Goal: Task Accomplishment & Management: Manage account settings

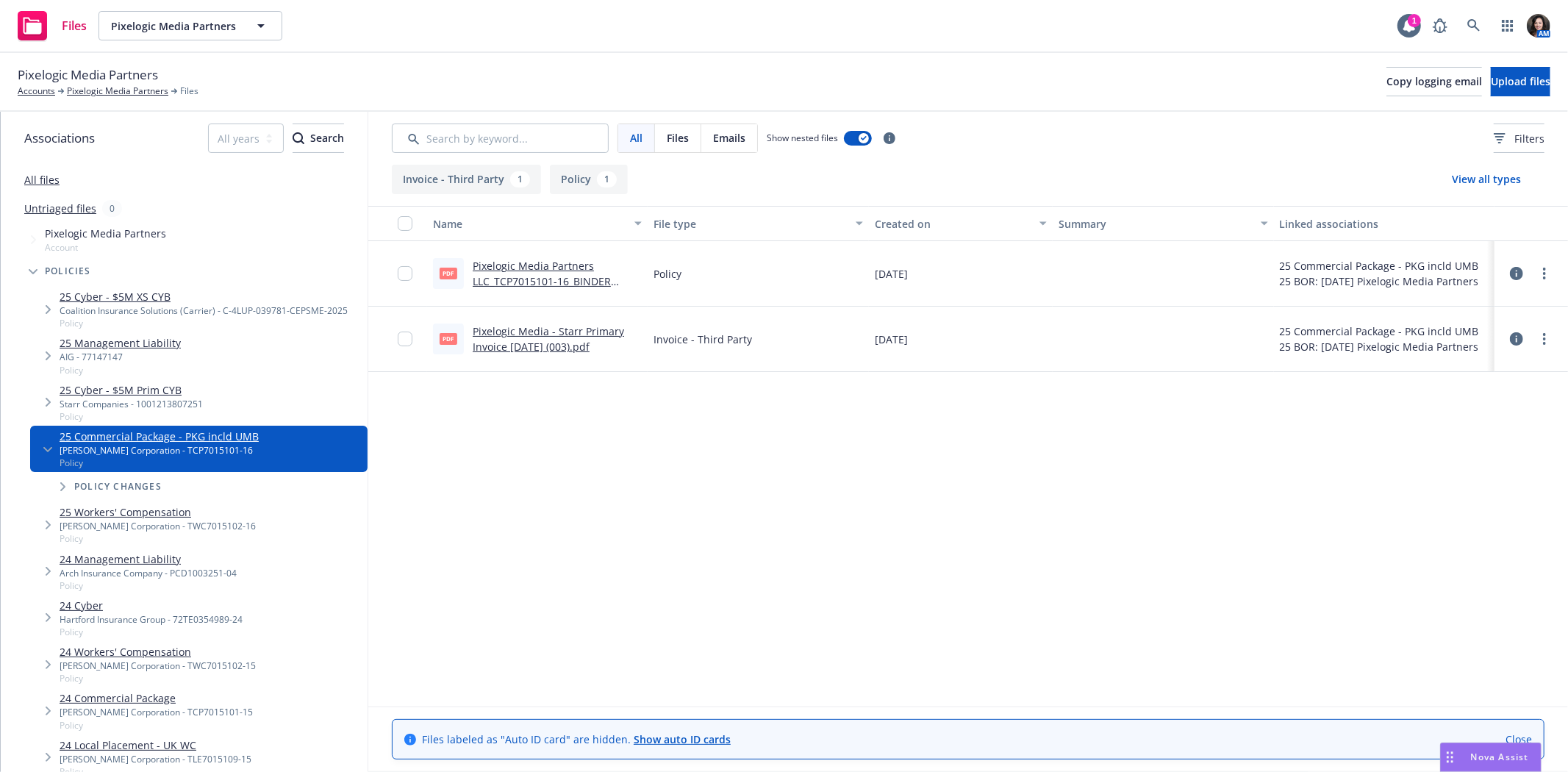
click at [1517, 279] on icon at bounding box center [1516, 273] width 14 height 14
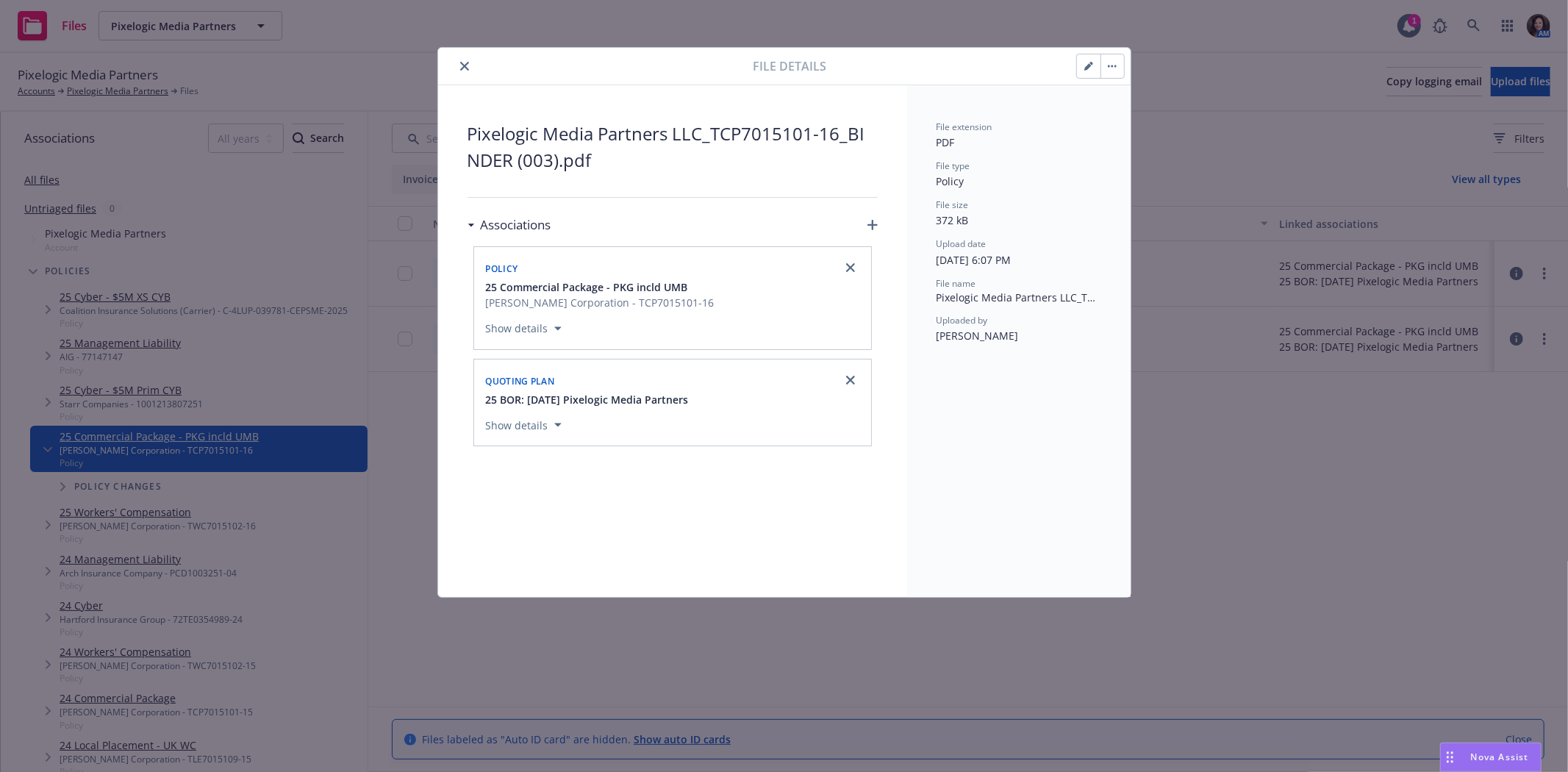
click at [1083, 71] on div at bounding box center [975, 66] width 298 height 25
click at [1084, 71] on button "button" at bounding box center [1089, 66] width 24 height 24
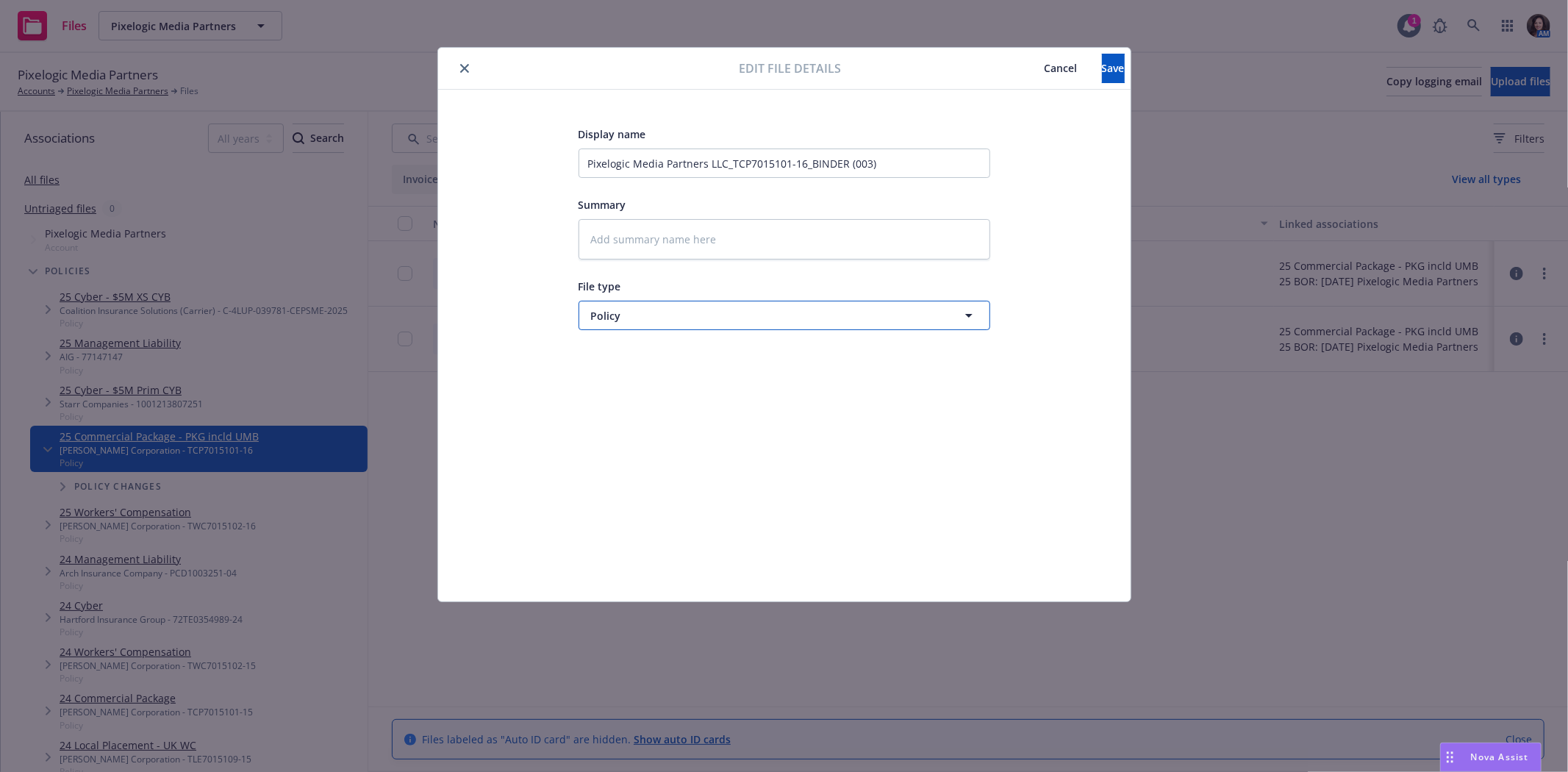
click at [638, 313] on span "Policy" at bounding box center [757, 315] width 332 height 15
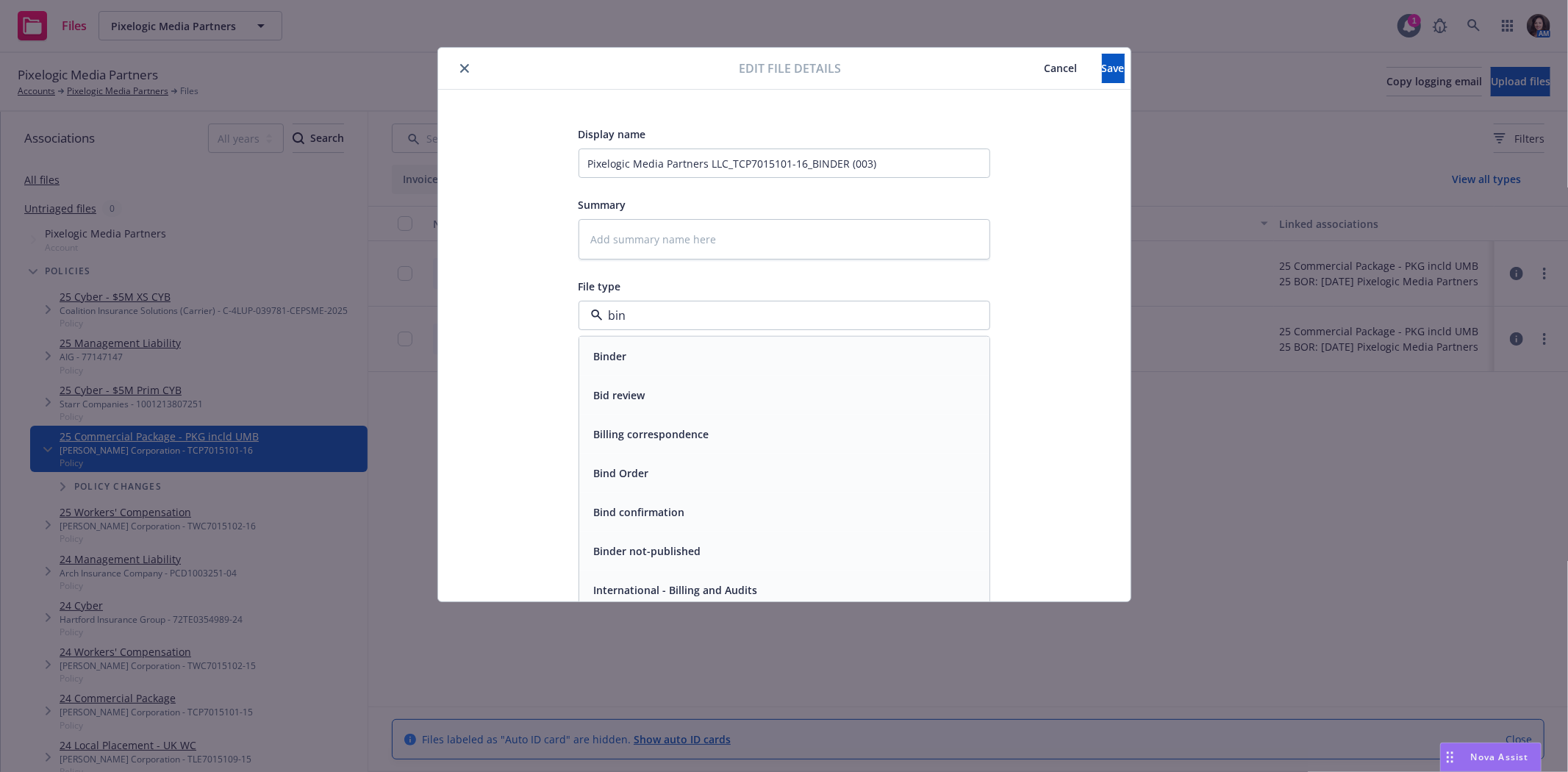
type input "bind"
click at [628, 391] on span "Bind Order" at bounding box center [621, 395] width 56 height 15
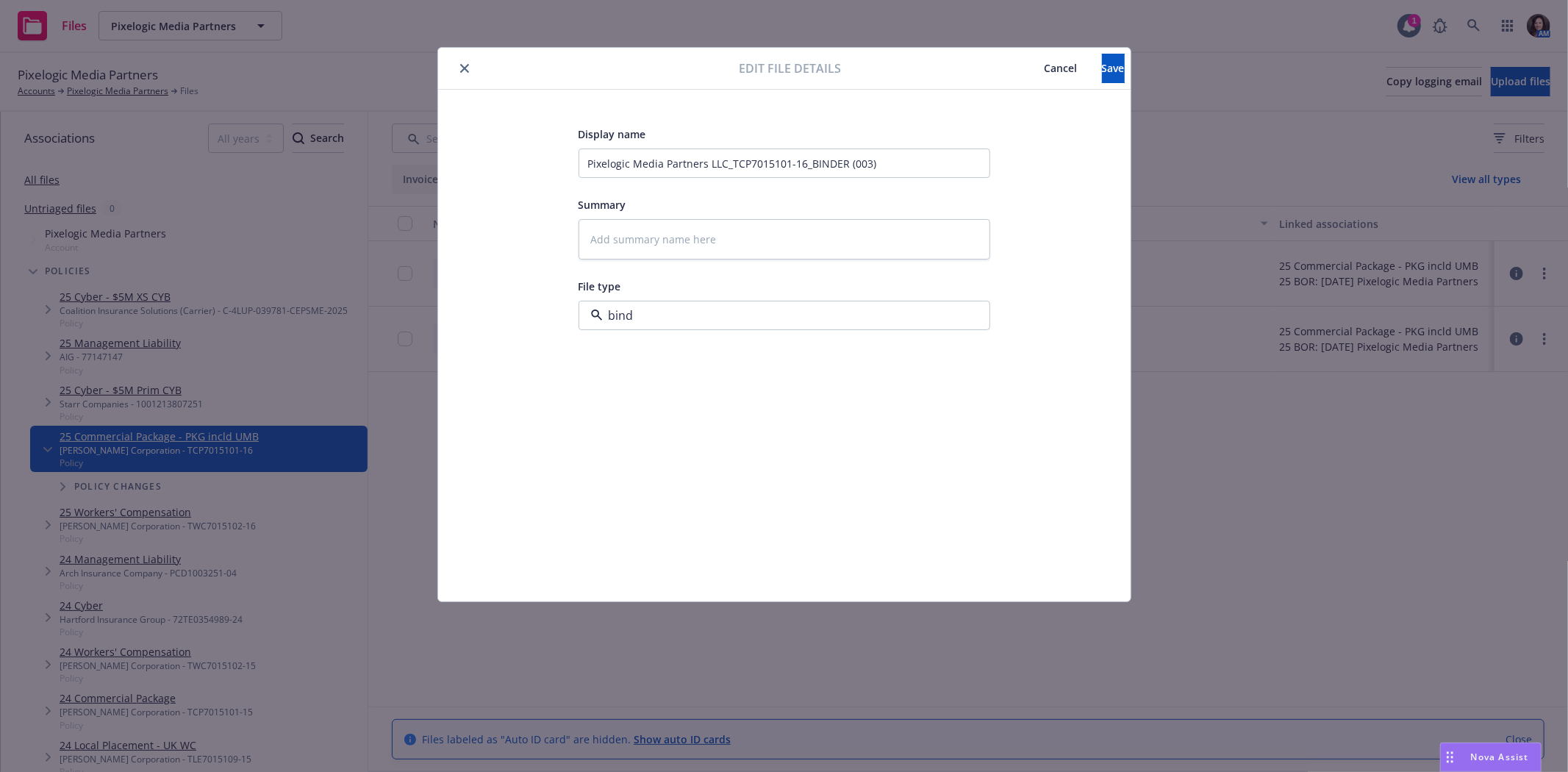
type textarea "x"
click at [627, 384] on span "Bind Order" at bounding box center [621, 391] width 56 height 15
type textarea "x"
click at [644, 315] on span "Allocations" at bounding box center [757, 315] width 332 height 15
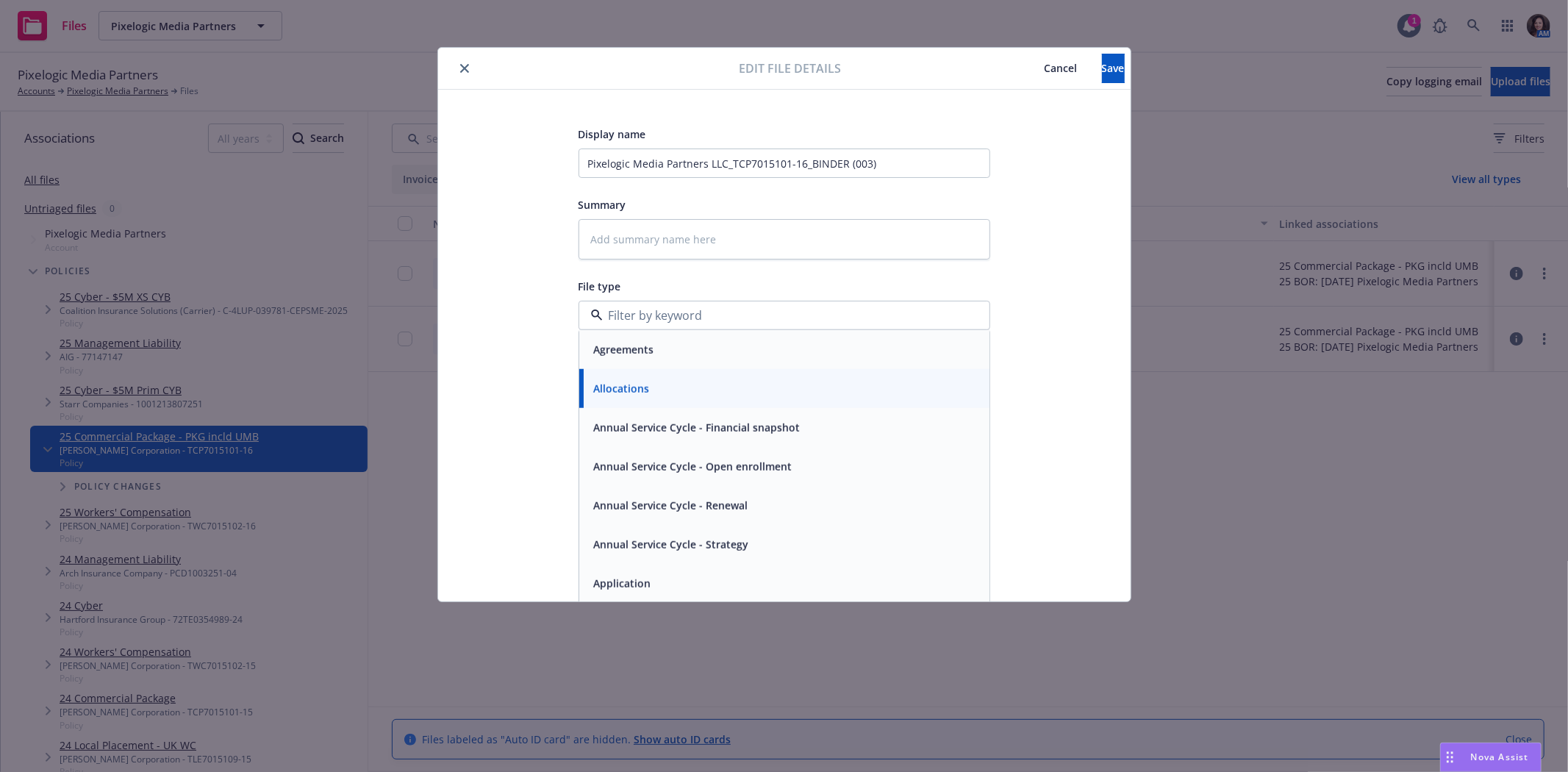
click at [644, 315] on input at bounding box center [781, 315] width 357 height 17
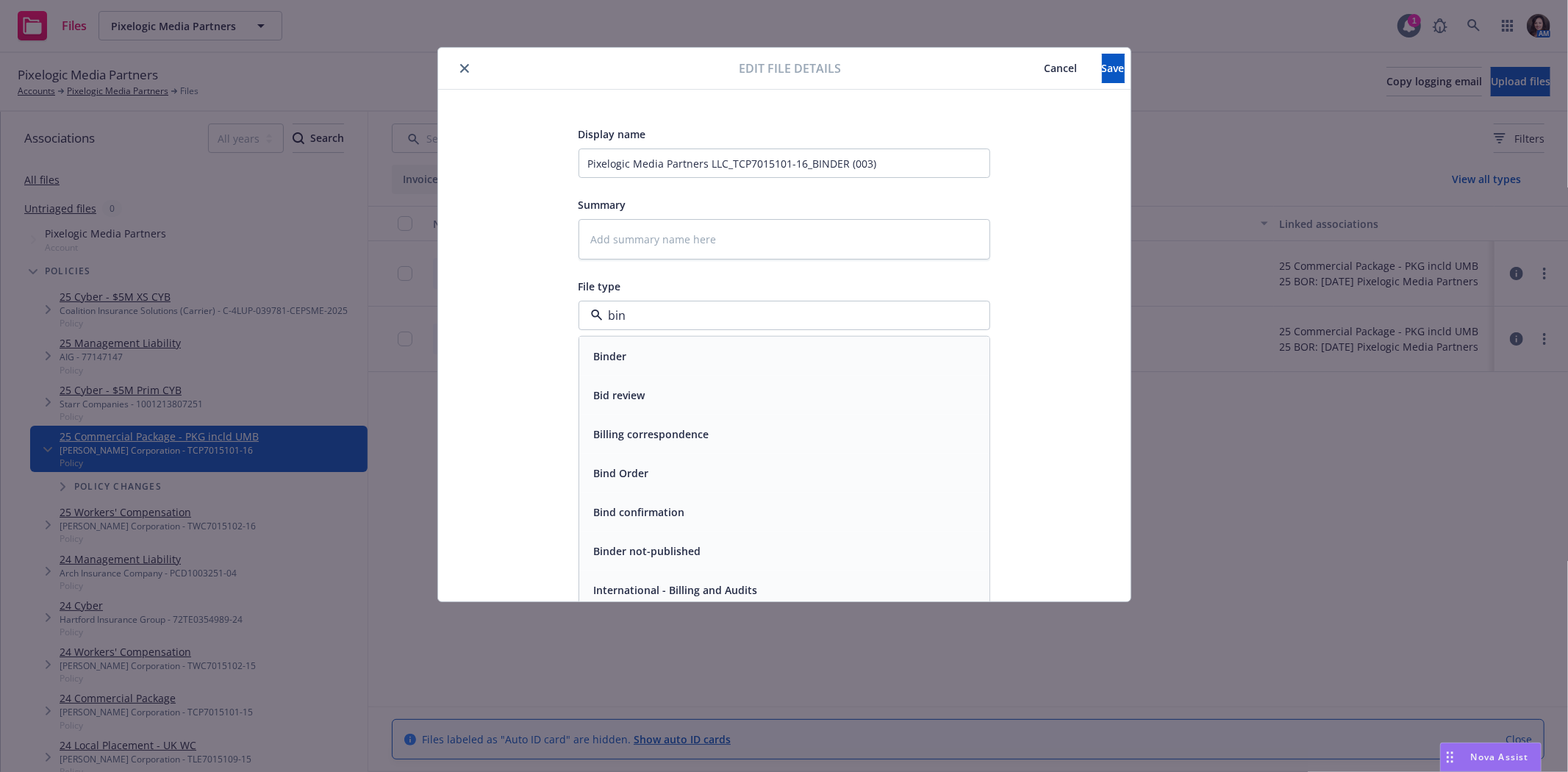
type input "bind"
click at [639, 356] on div "Binder" at bounding box center [784, 355] width 392 height 21
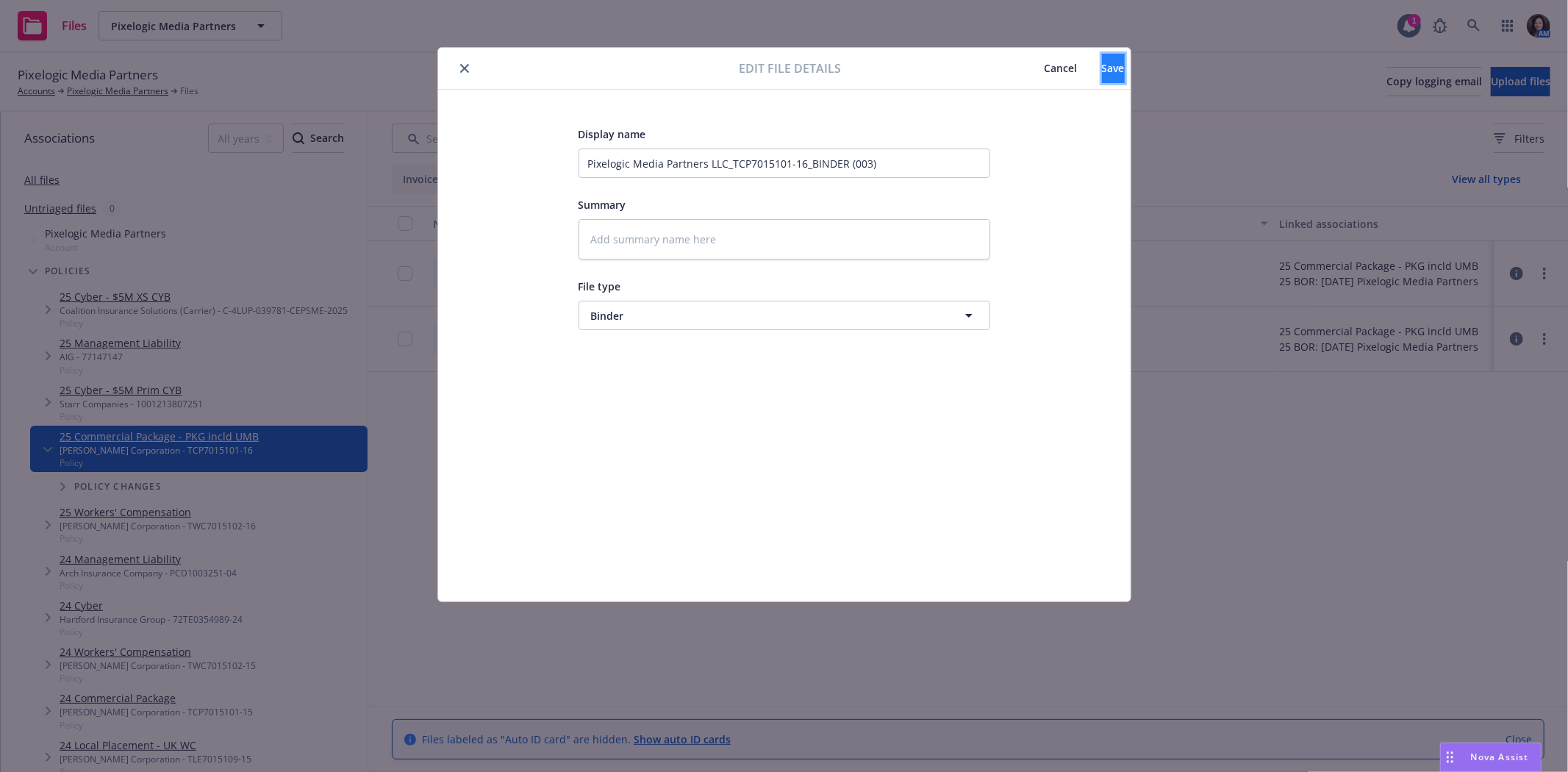
click at [1102, 66] on button "Save" at bounding box center [1113, 68] width 23 height 29
type textarea "x"
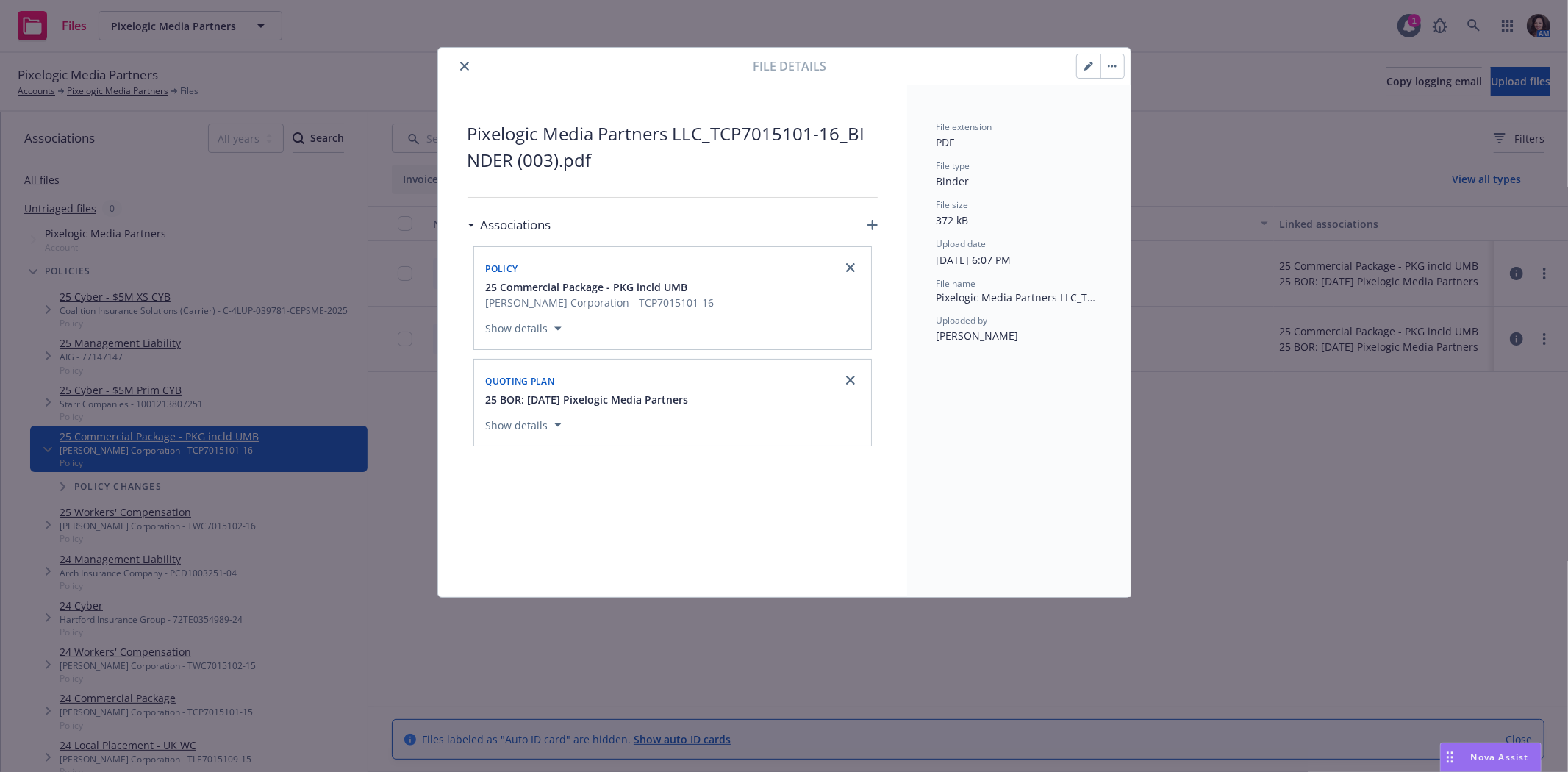
drag, startPoint x: 463, startPoint y: 68, endPoint x: 453, endPoint y: 93, distance: 26.9
click at [463, 67] on icon "close" at bounding box center [464, 66] width 9 height 9
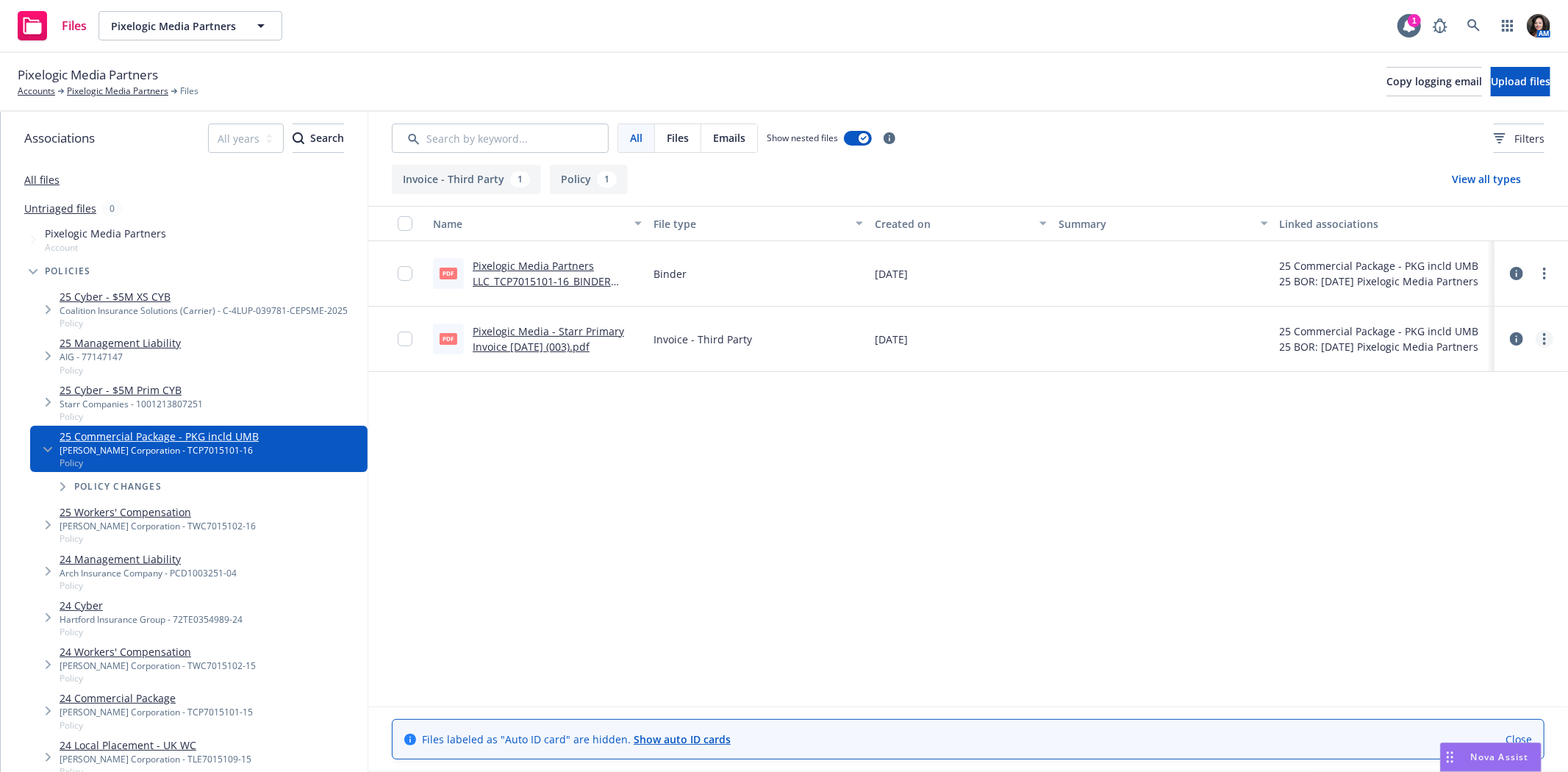
click at [1547, 337] on link "more" at bounding box center [1544, 339] width 17 height 17
click at [1512, 369] on link "Archive" at bounding box center [1480, 369] width 147 height 29
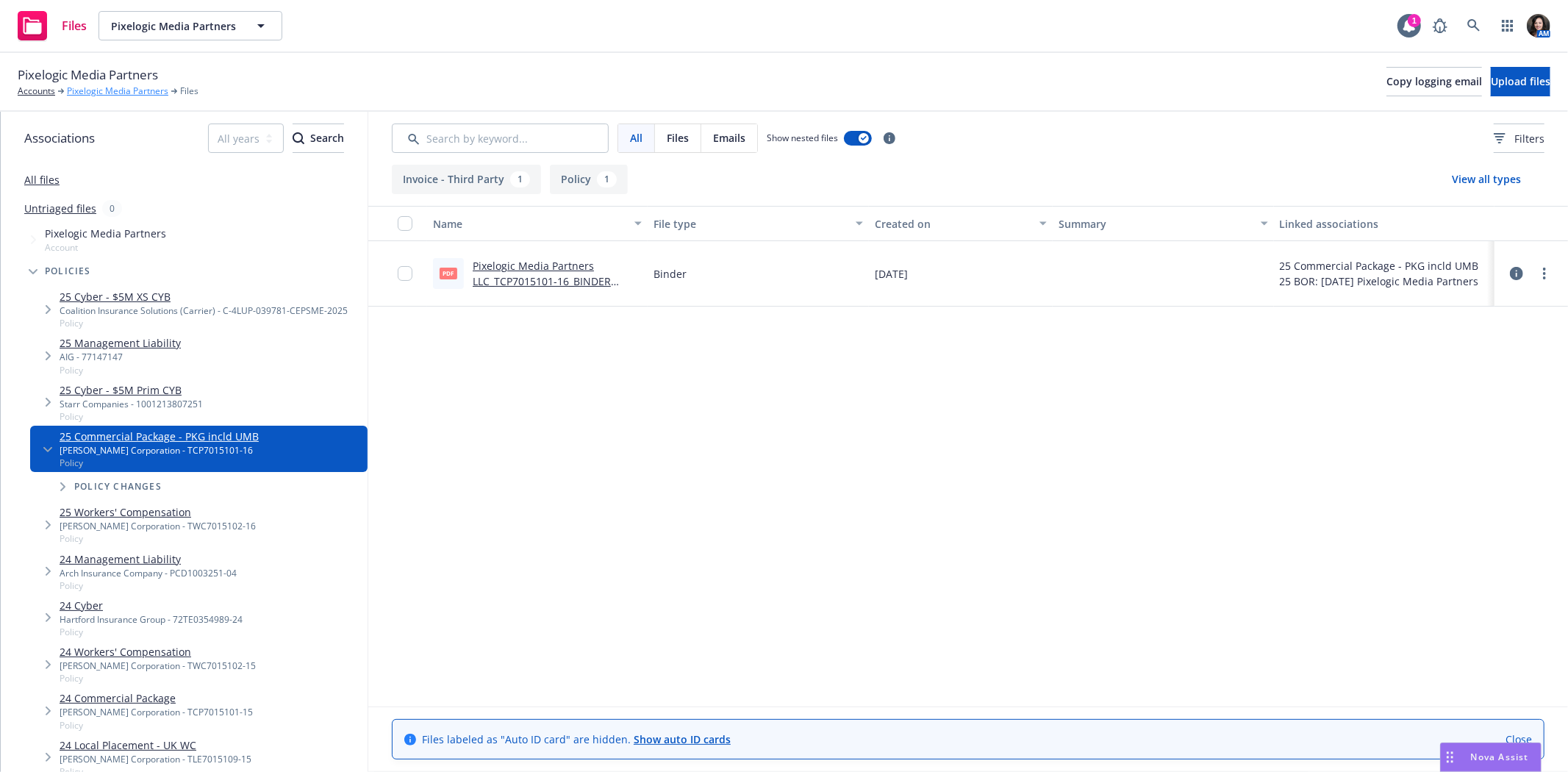
click at [108, 91] on link "Pixelogic Media Partners" at bounding box center [117, 91] width 101 height 14
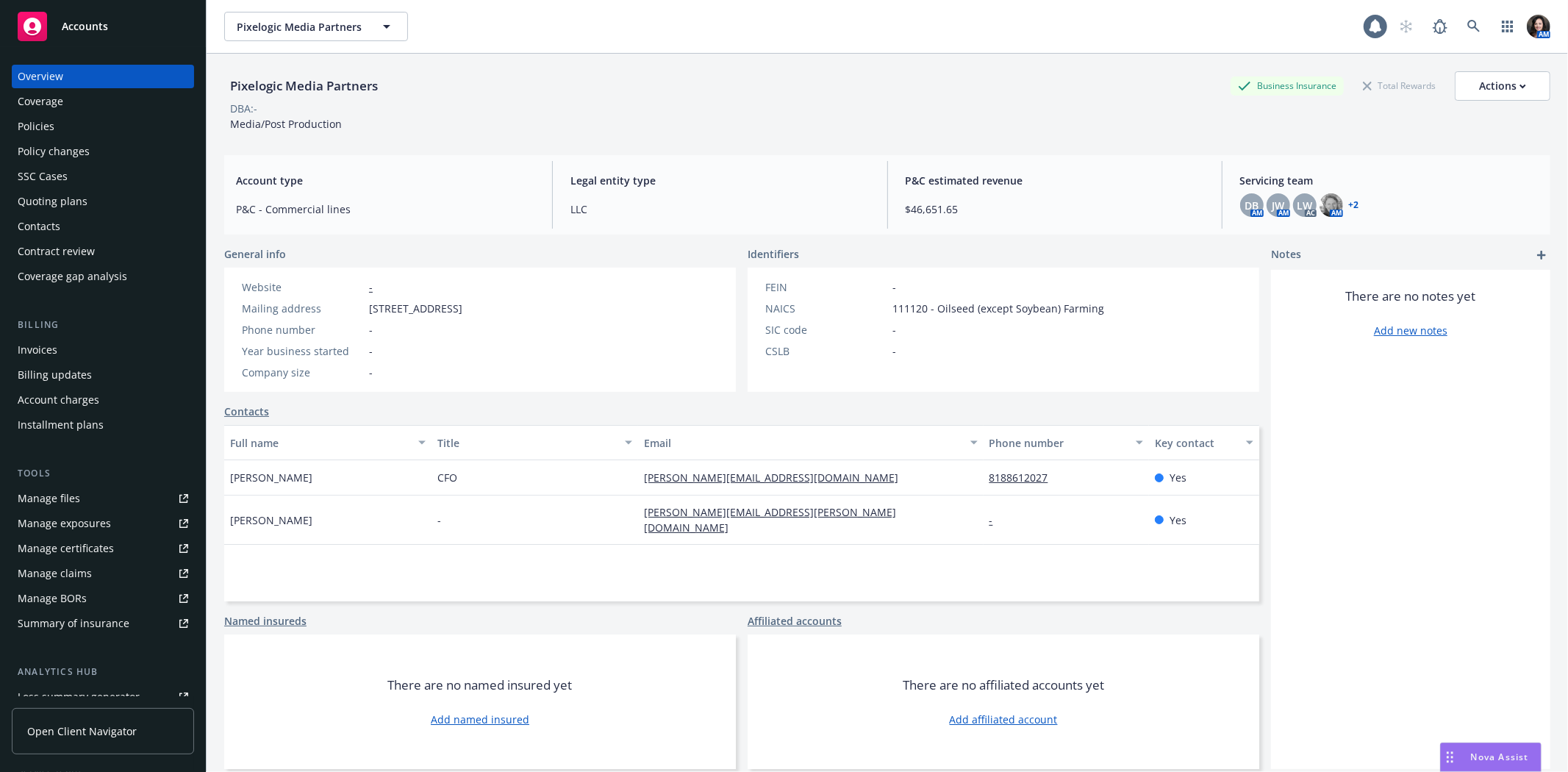
click at [93, 113] on div "Coverage" at bounding box center [102, 102] width 170 height 24
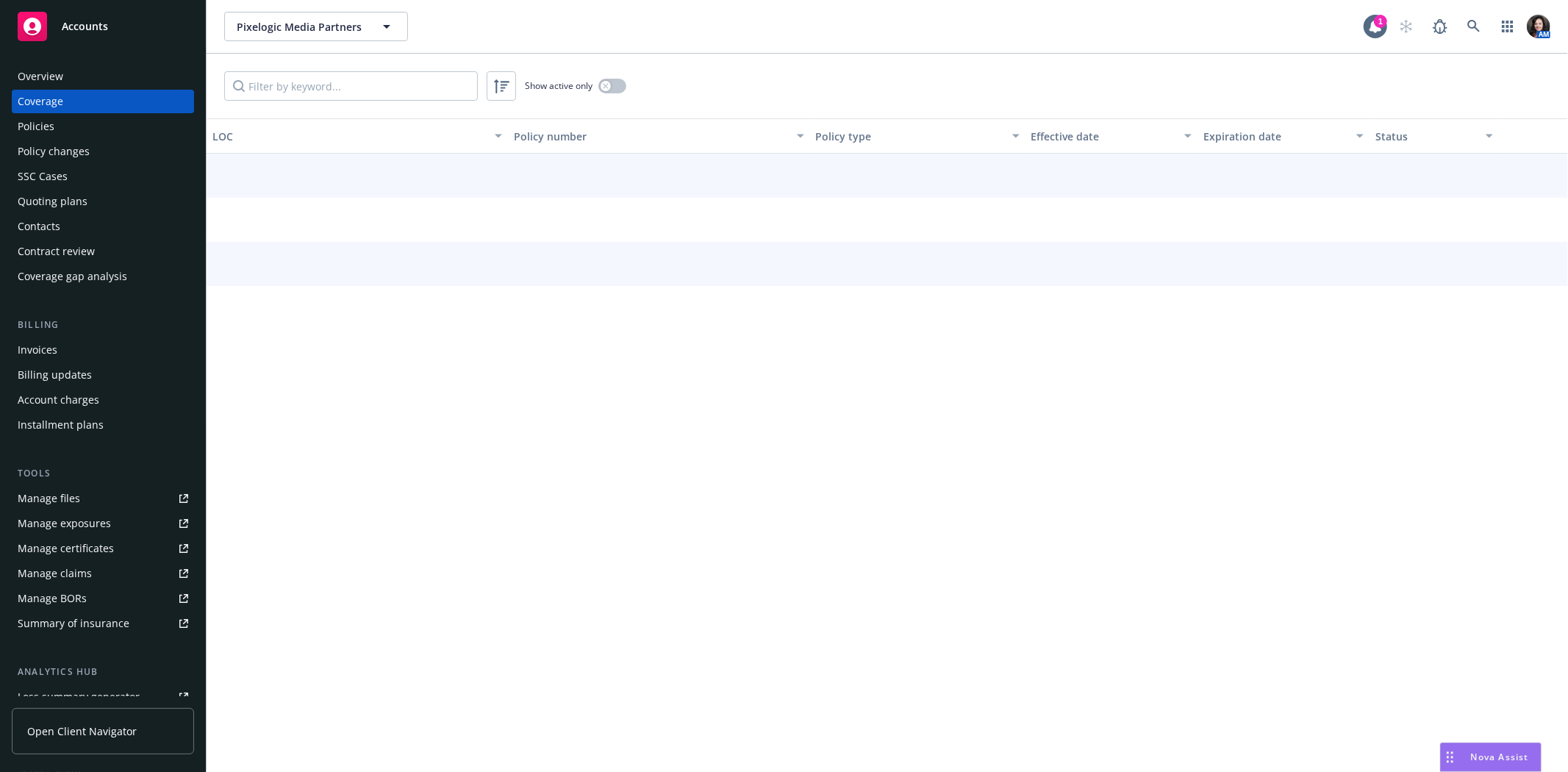
click at [76, 135] on div "Policies" at bounding box center [102, 127] width 170 height 24
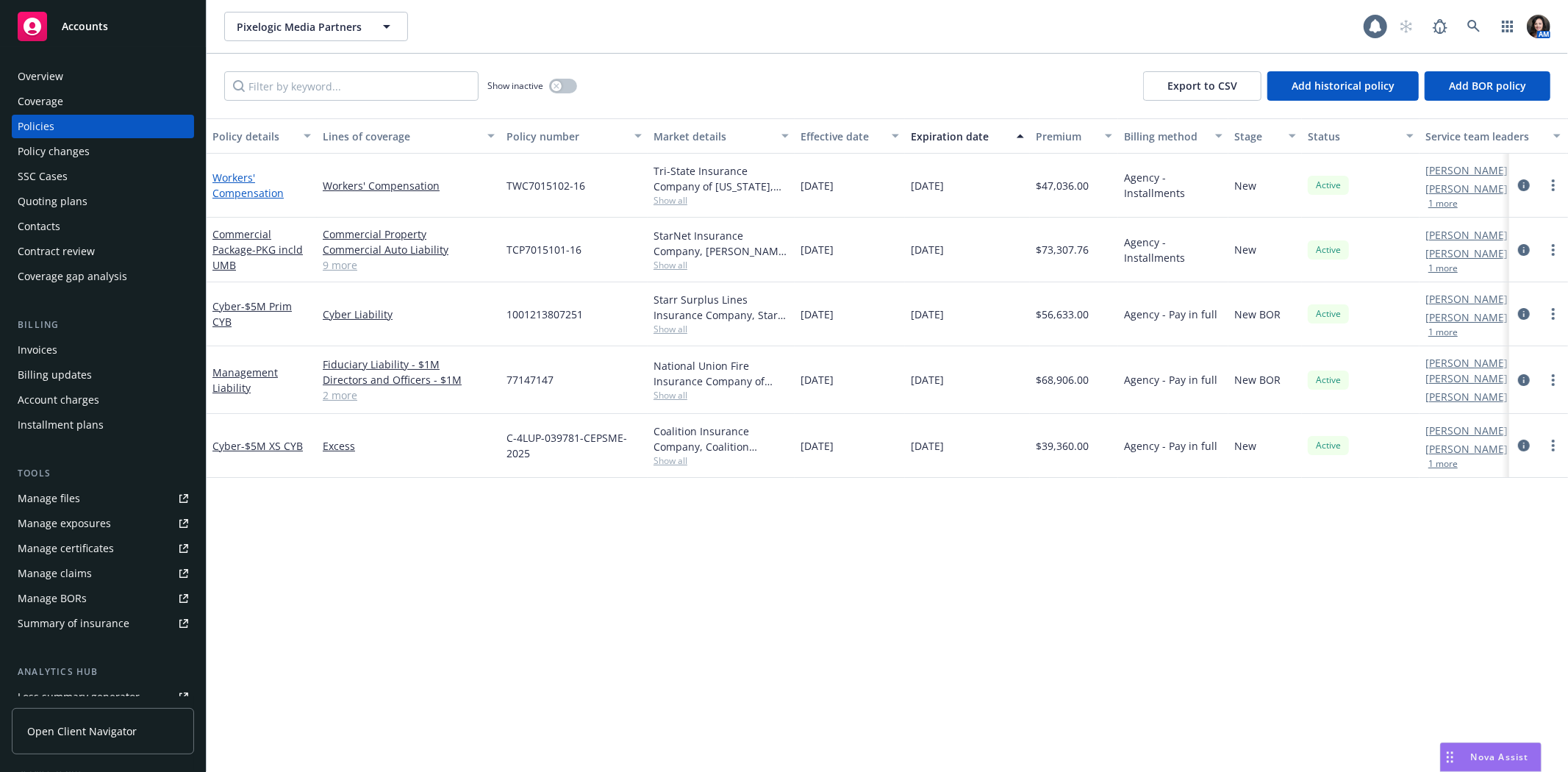
click at [255, 188] on link "Workers' Compensation" at bounding box center [248, 185] width 71 height 29
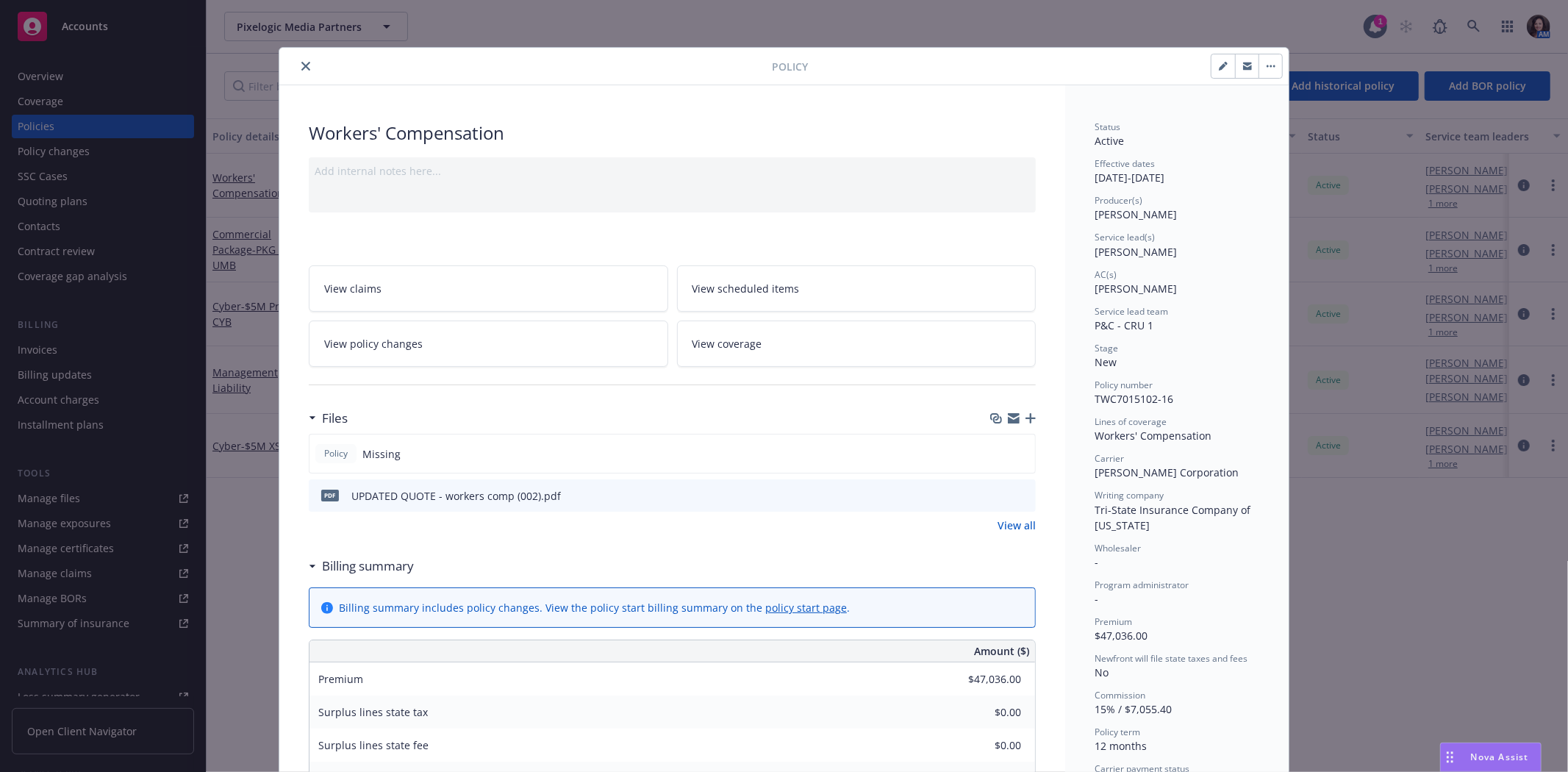
click at [1019, 522] on link "View all" at bounding box center [1017, 524] width 38 height 15
click at [290, 56] on div "Policy" at bounding box center [784, 66] width 1010 height 37
click at [301, 64] on icon "close" at bounding box center [306, 66] width 9 height 9
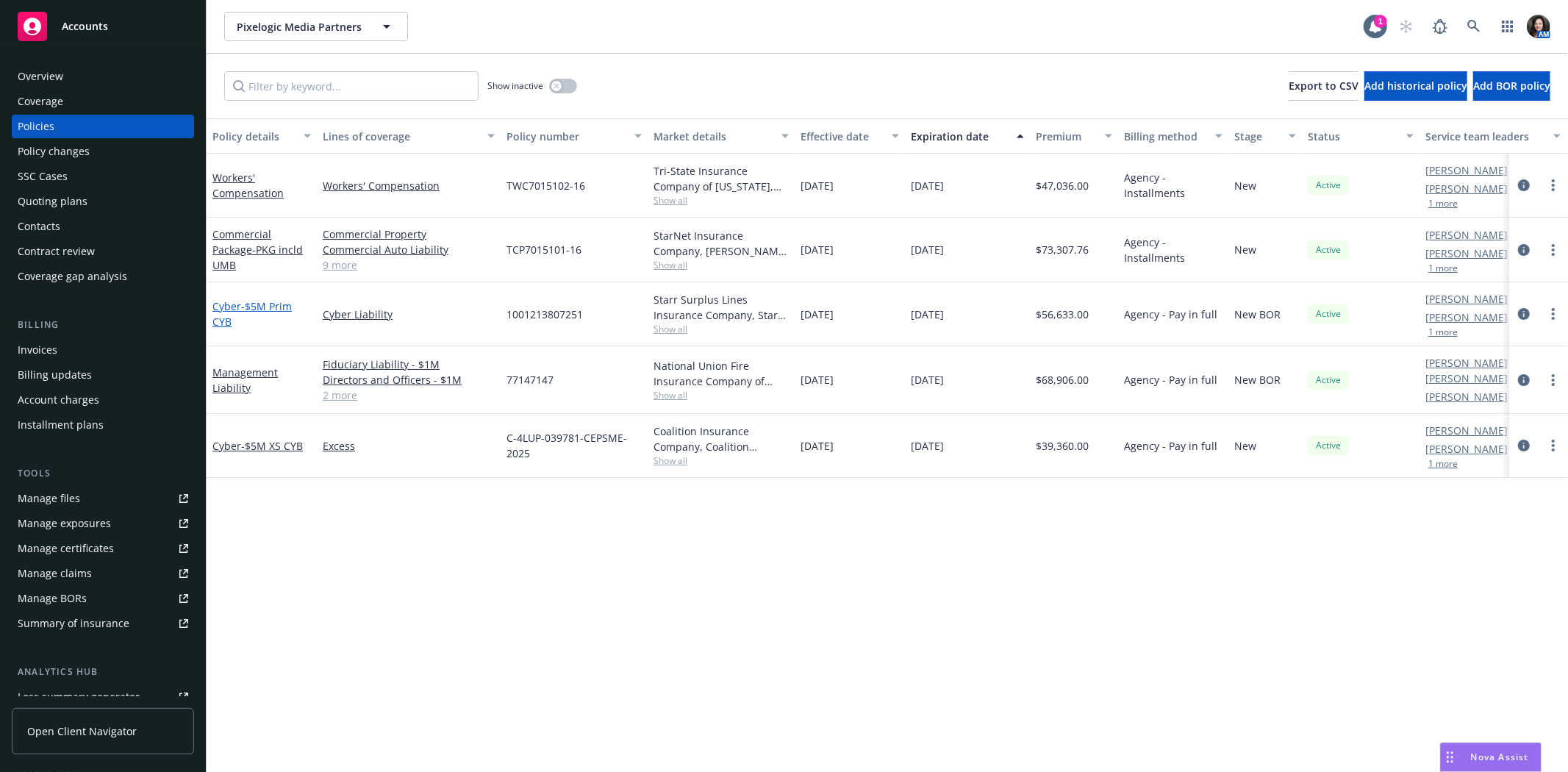
click at [250, 302] on span "- $5M Prim CYB" at bounding box center [251, 314] width 79 height 29
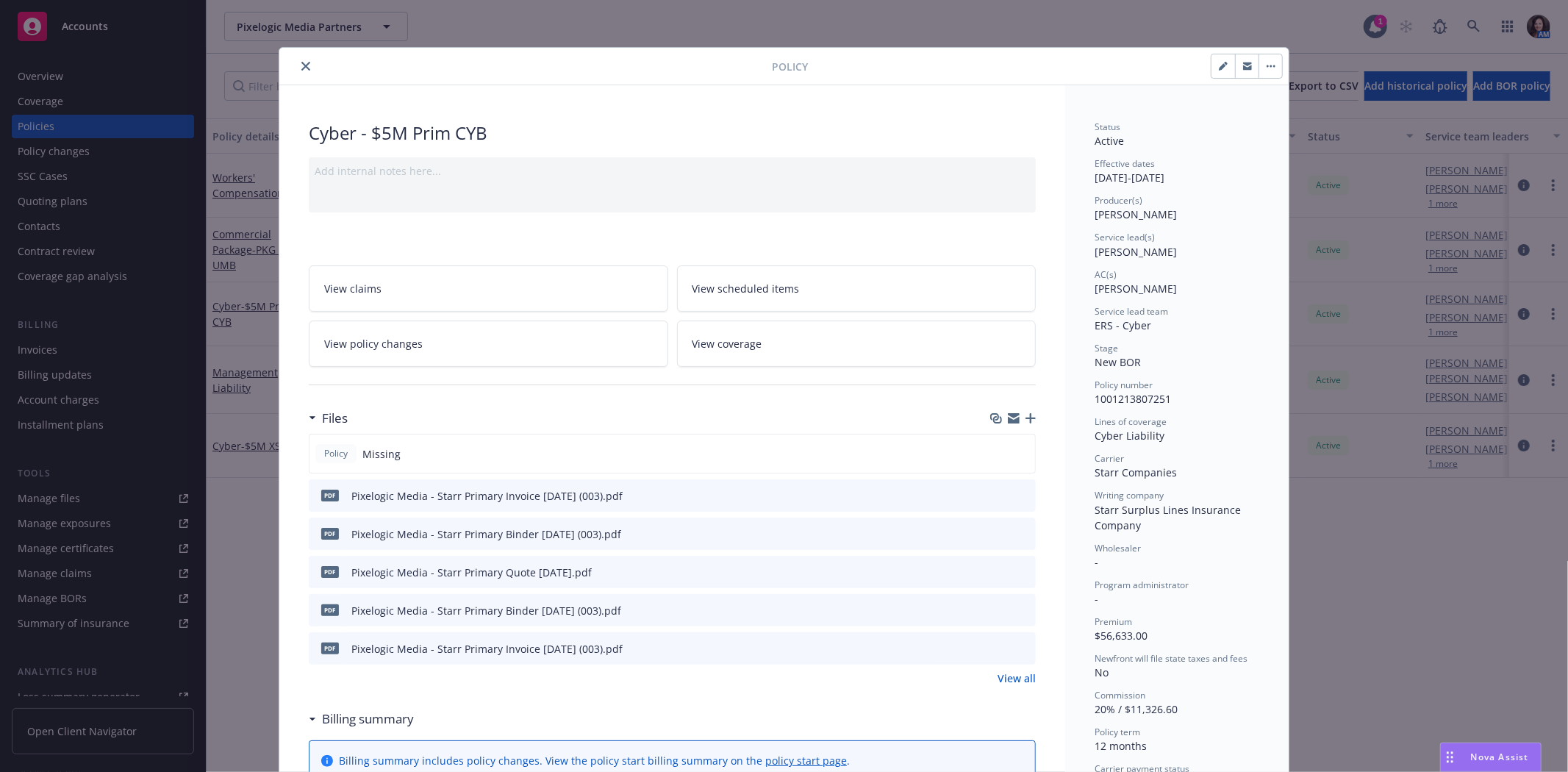
click at [301, 62] on icon "close" at bounding box center [306, 66] width 9 height 9
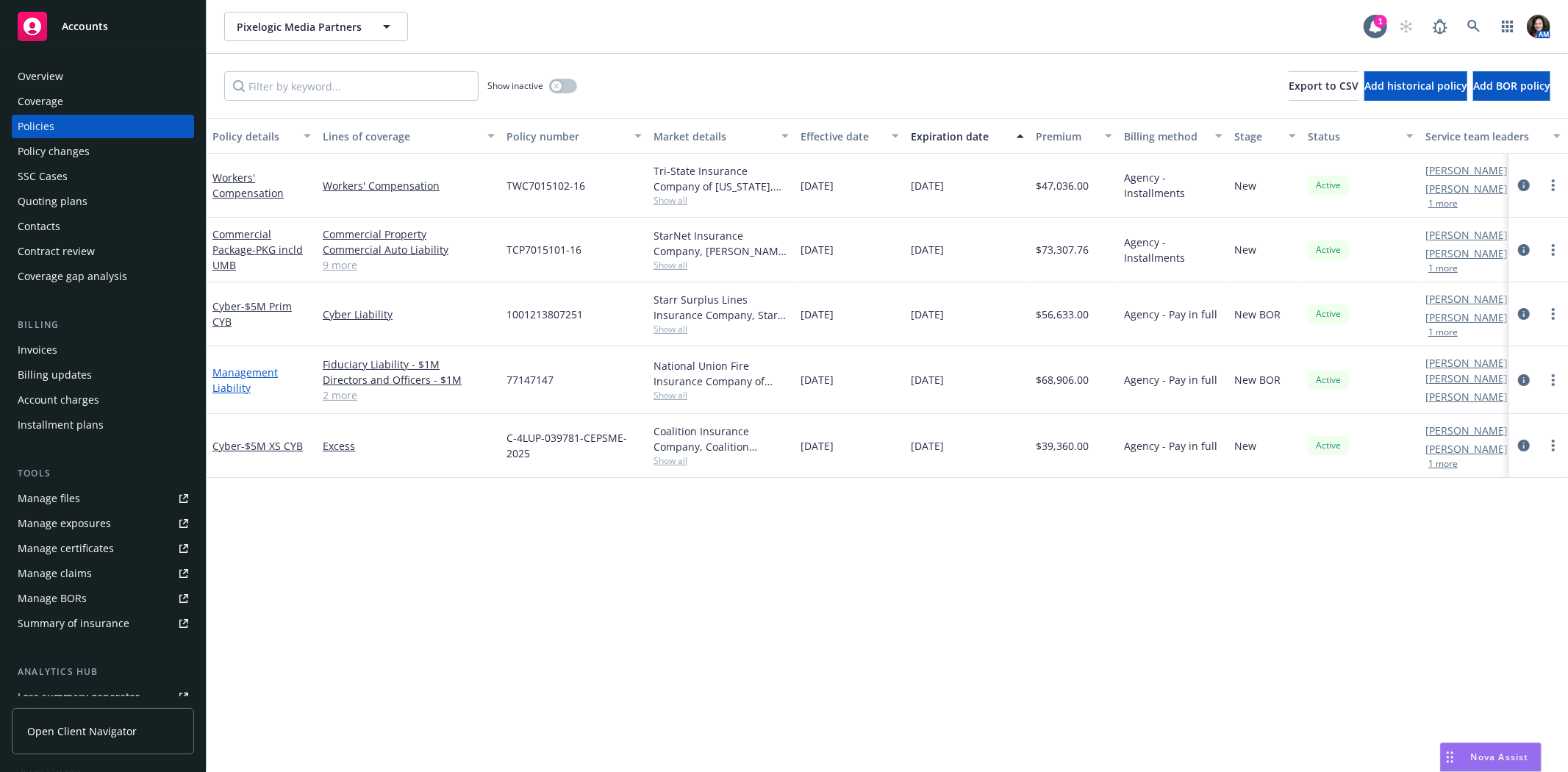
click at [229, 365] on link "Management Liability" at bounding box center [245, 380] width 66 height 29
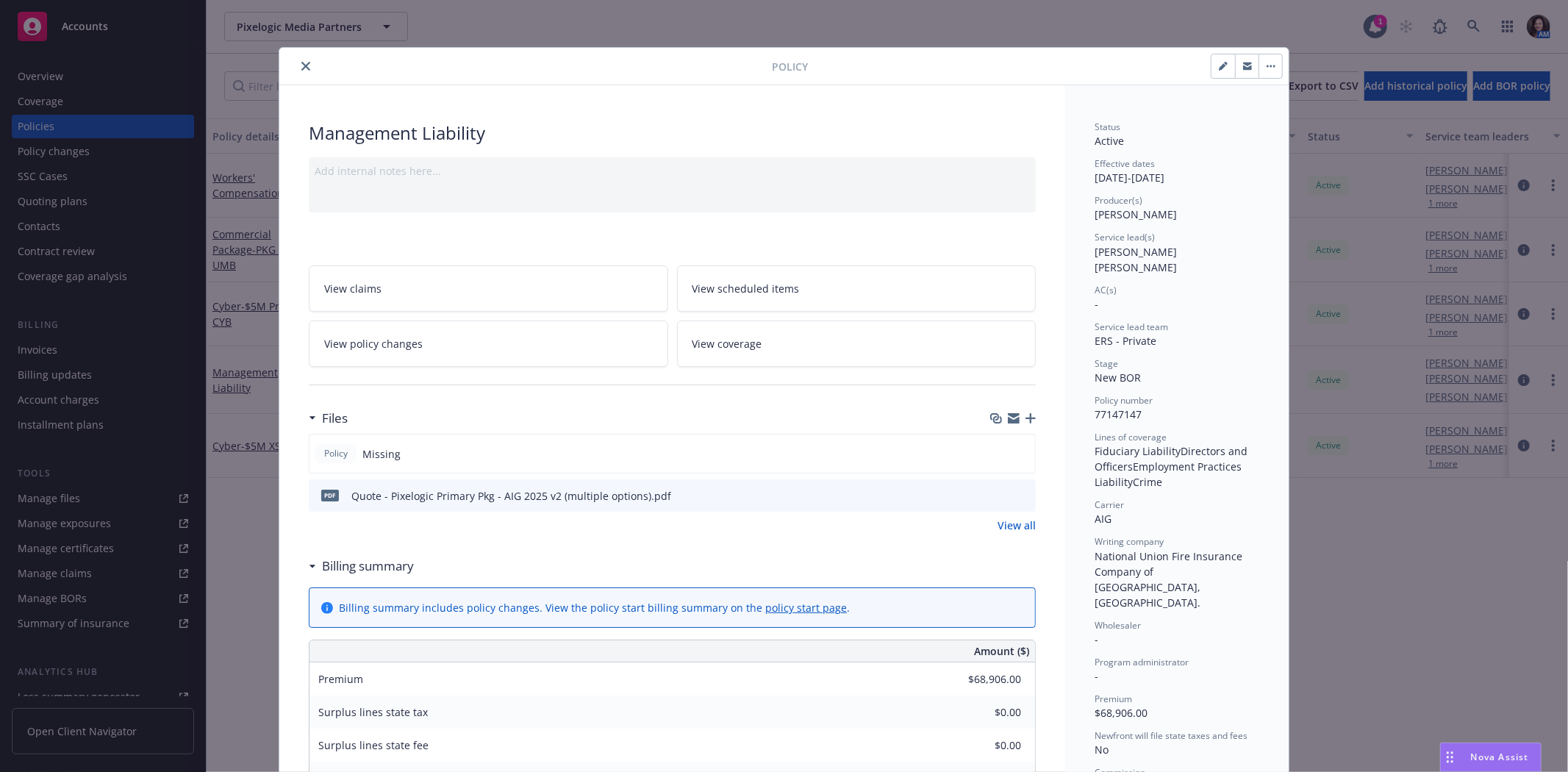
click at [301, 68] on icon "close" at bounding box center [306, 66] width 9 height 9
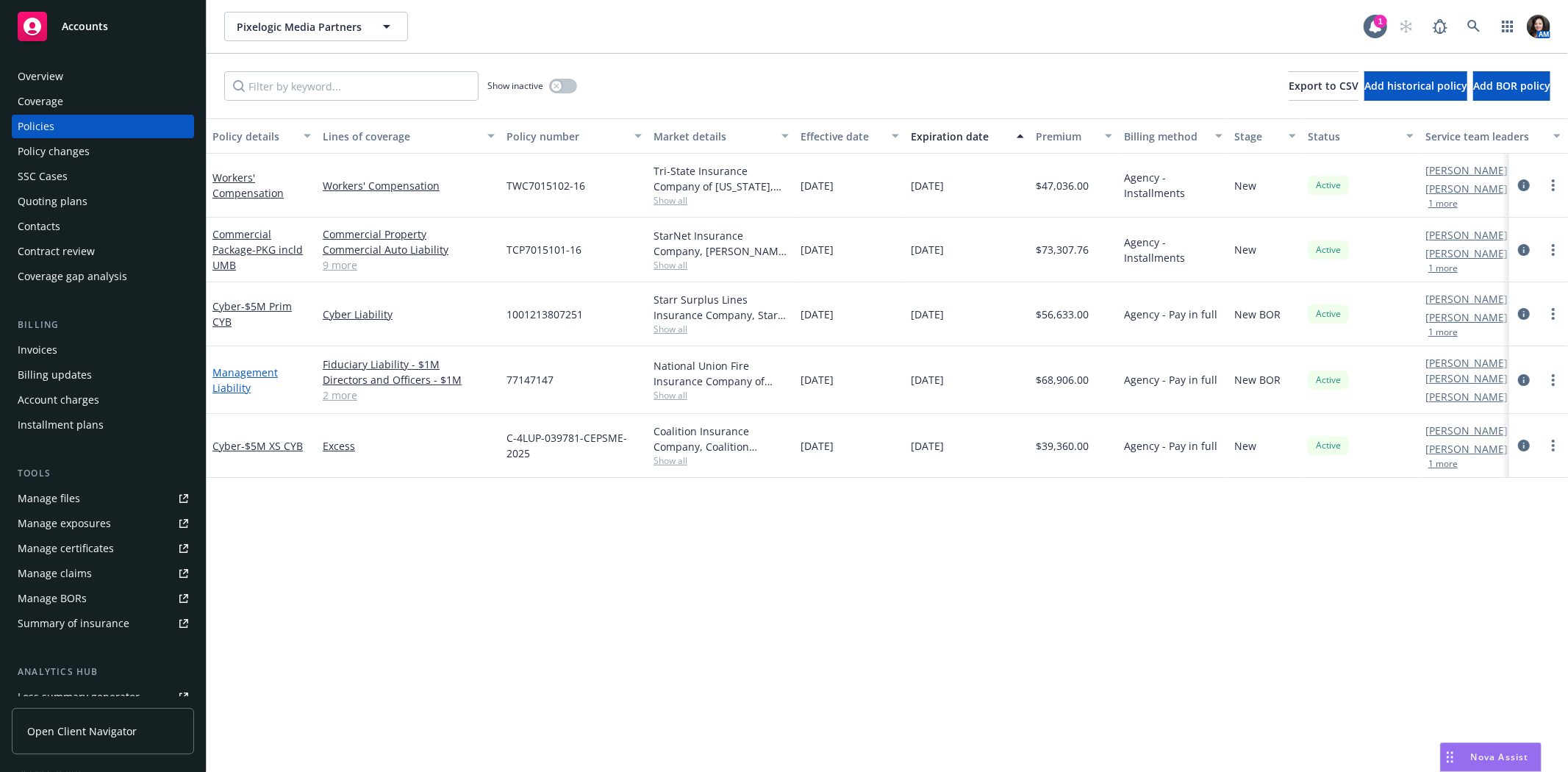
click at [245, 382] on link "Management Liability" at bounding box center [245, 380] width 66 height 29
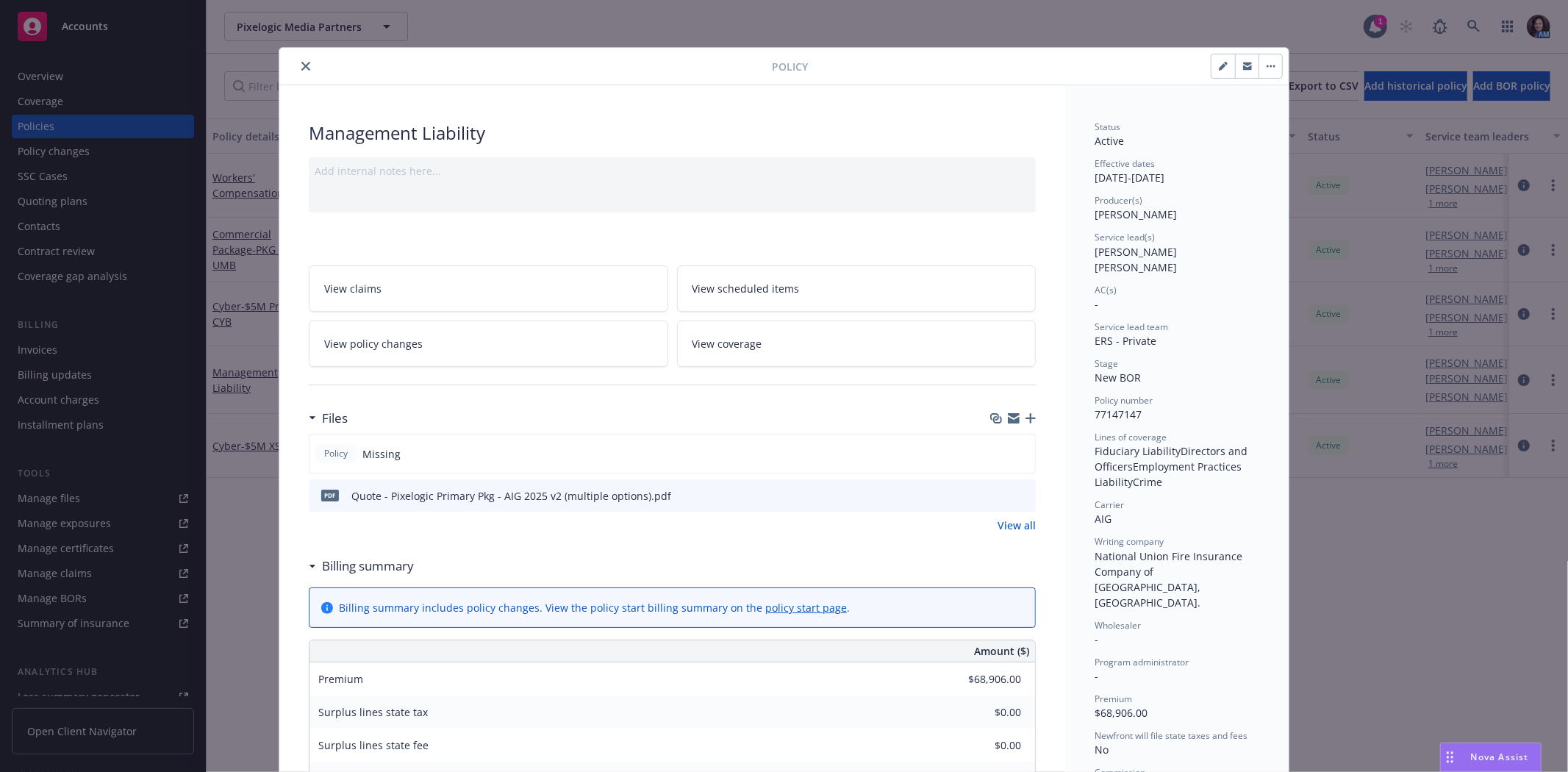
scroll to position [44, 0]
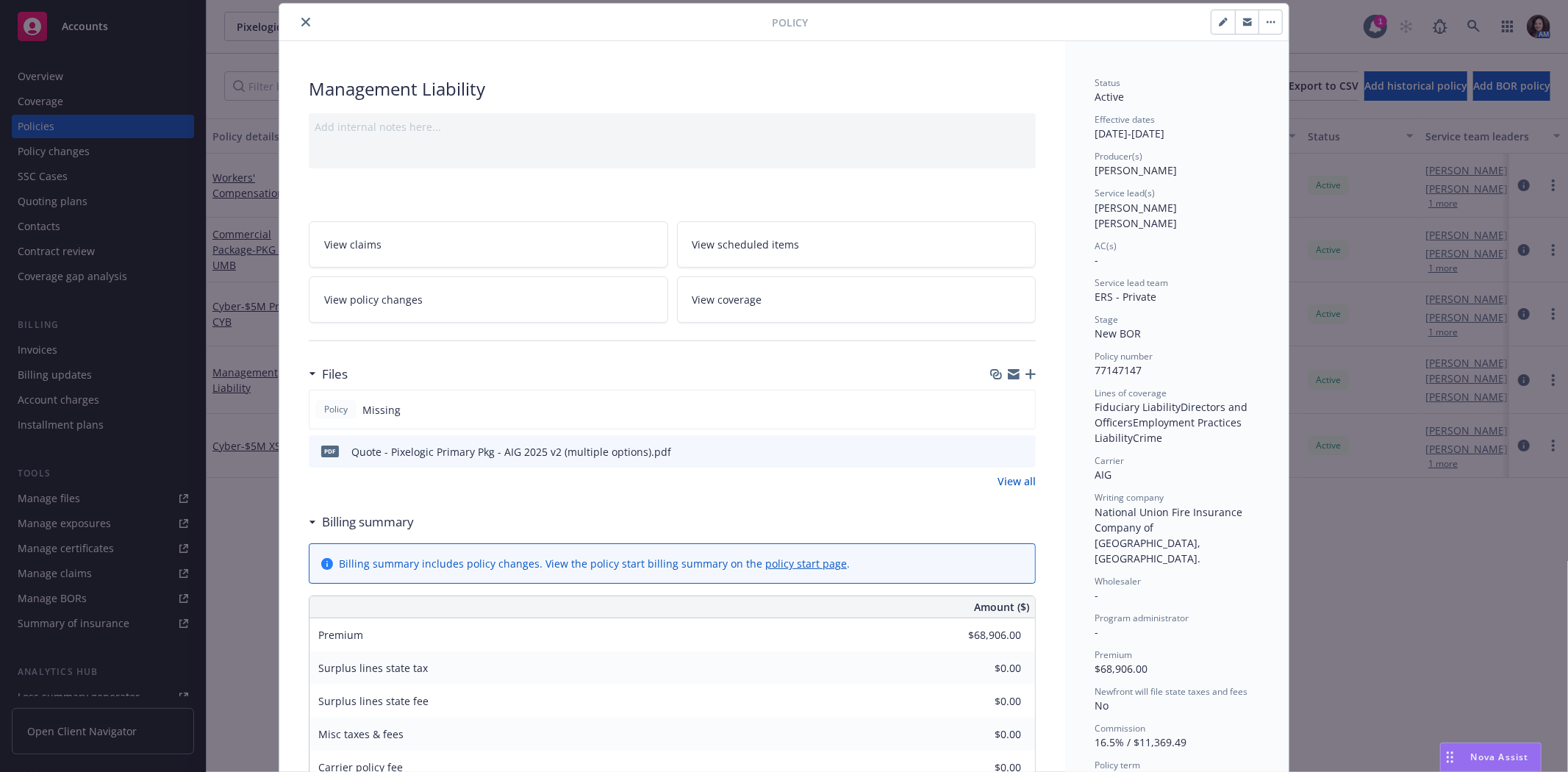
click at [1018, 476] on link "View all" at bounding box center [1017, 481] width 38 height 15
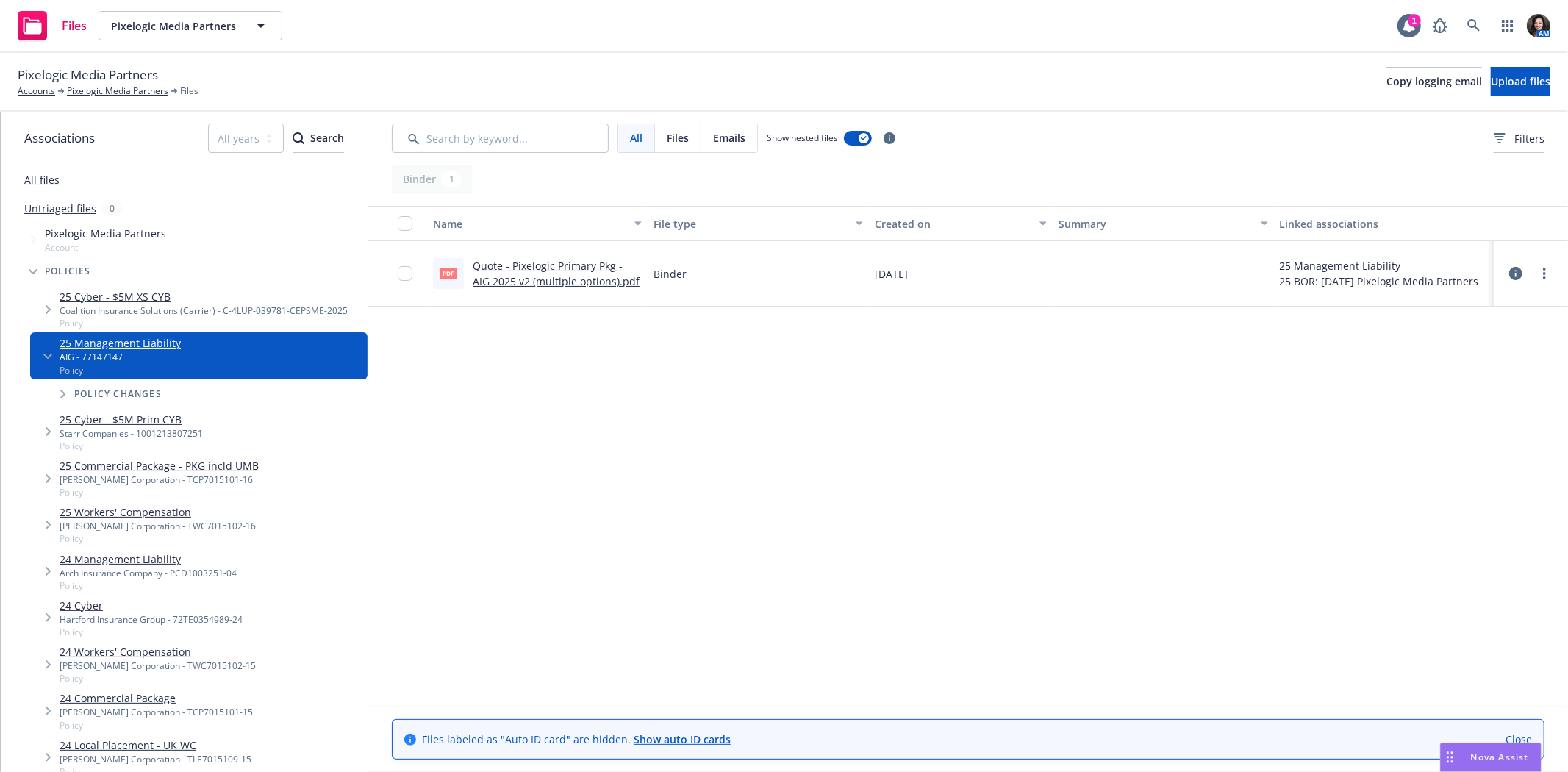
click at [1516, 269] on icon at bounding box center [1516, 273] width 14 height 14
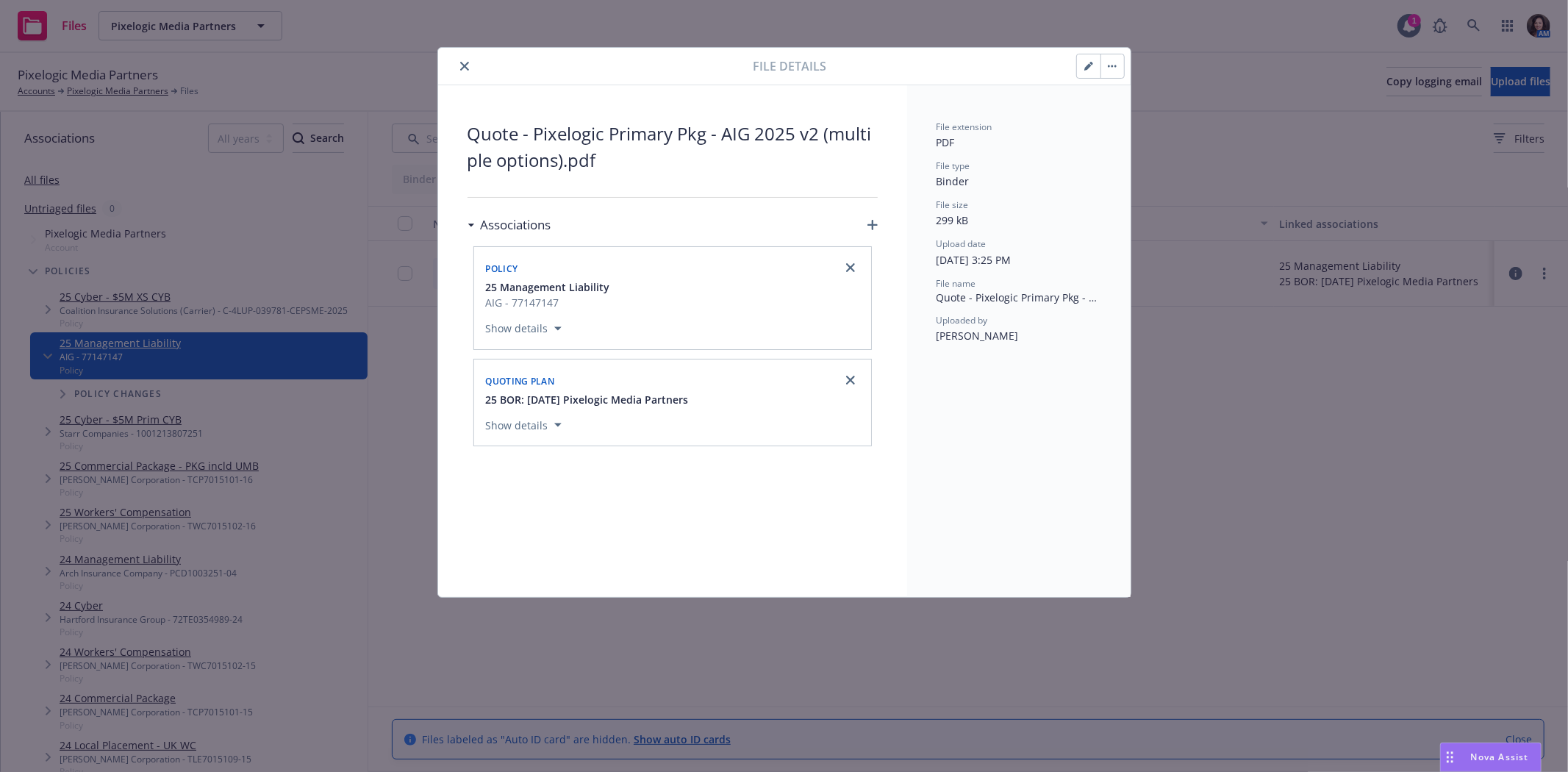
click at [456, 66] on button "close" at bounding box center [464, 66] width 17 height 17
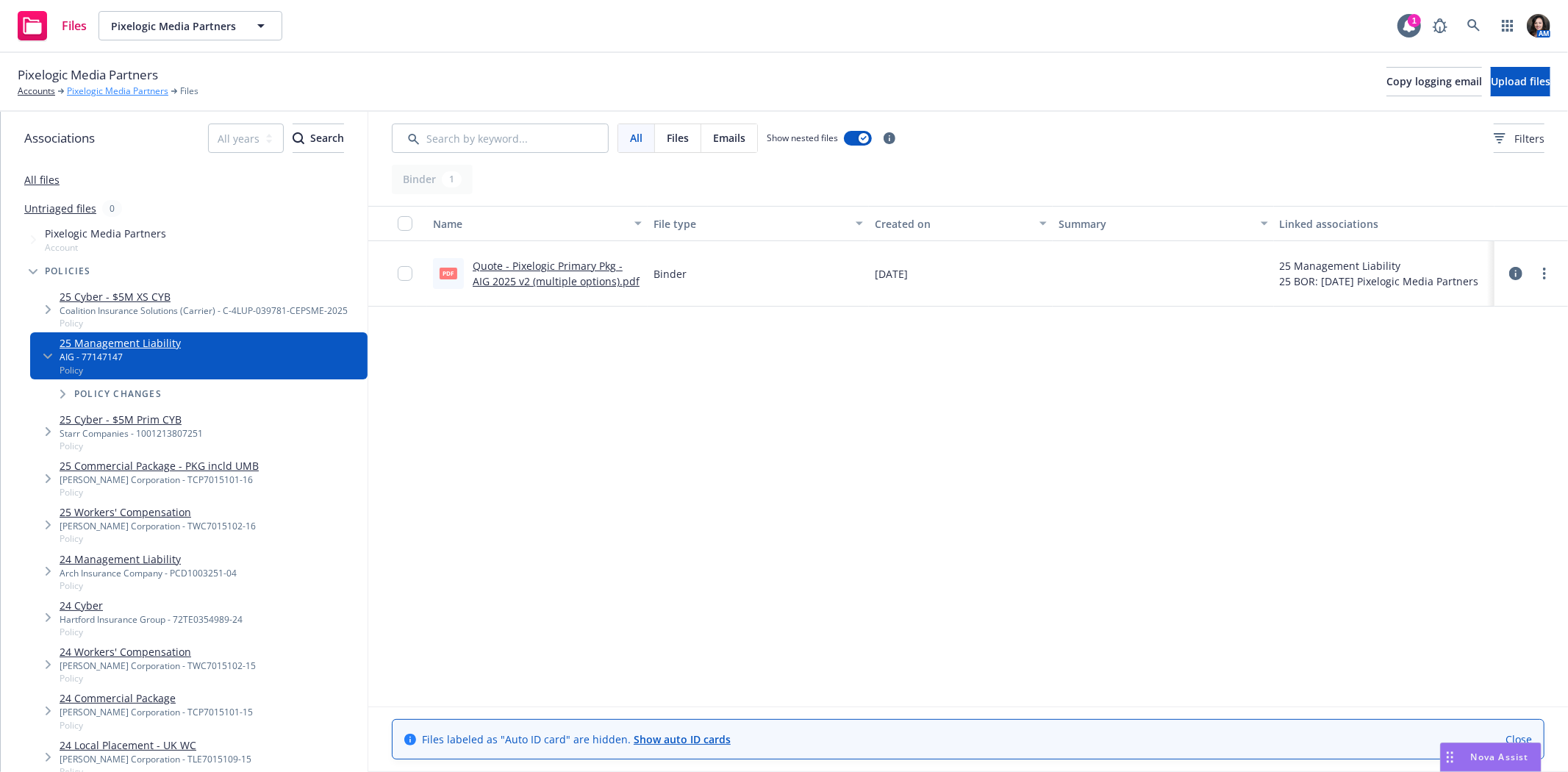
click at [119, 89] on link "Pixelogic Media Partners" at bounding box center [117, 91] width 101 height 14
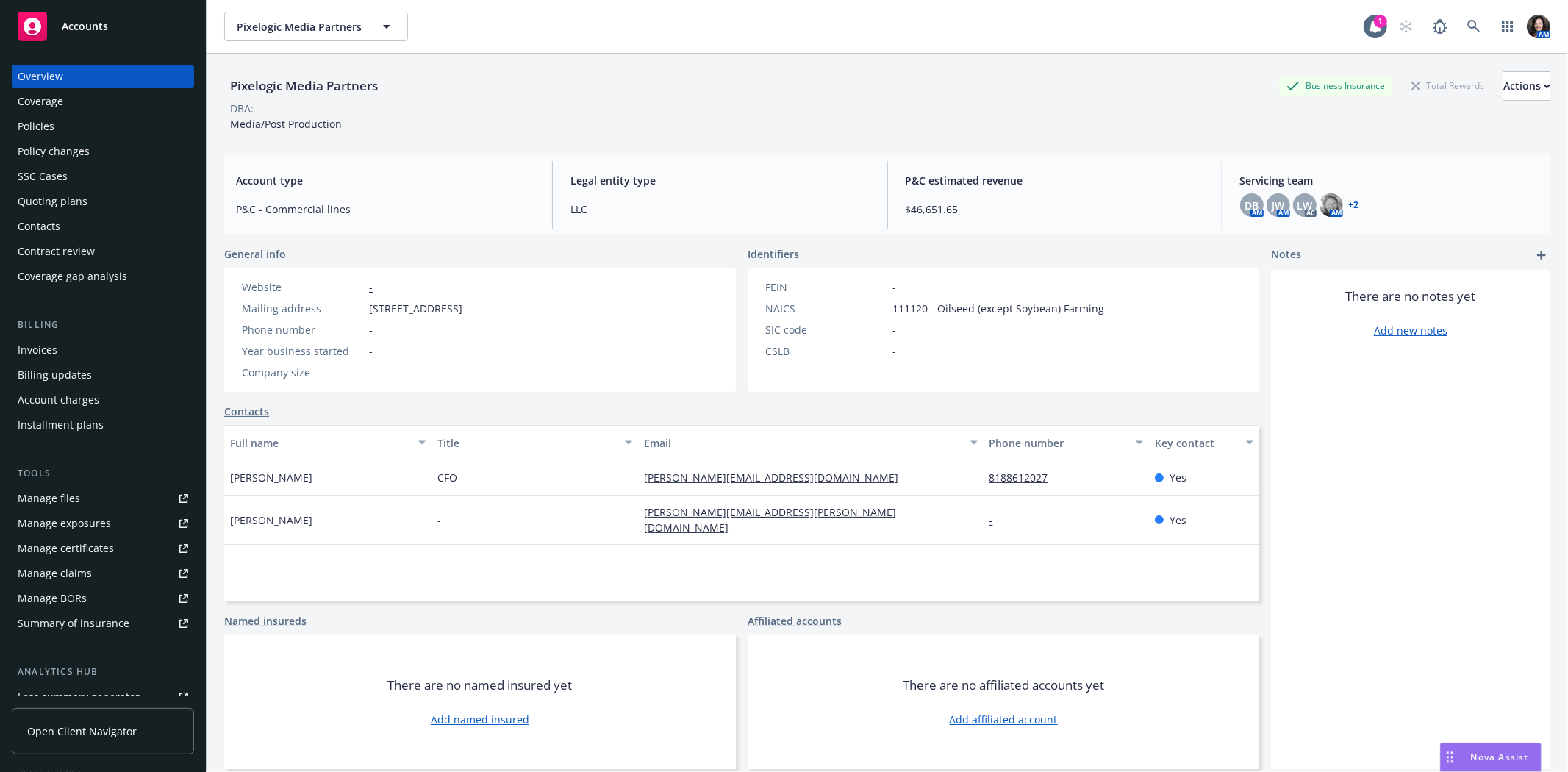
click at [66, 117] on div "Policies" at bounding box center [102, 127] width 170 height 24
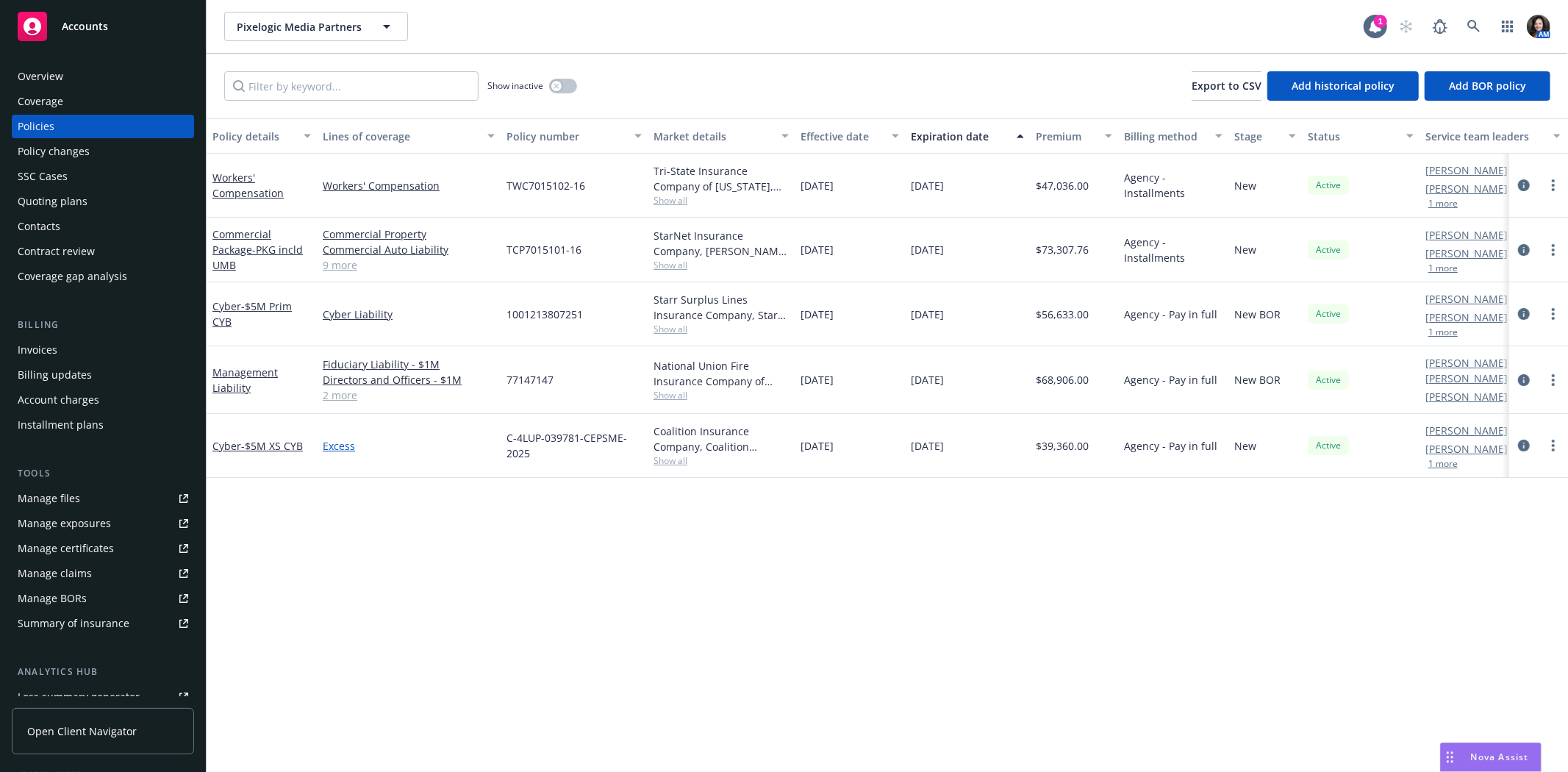
click at [335, 446] on link "Excess" at bounding box center [408, 445] width 172 height 15
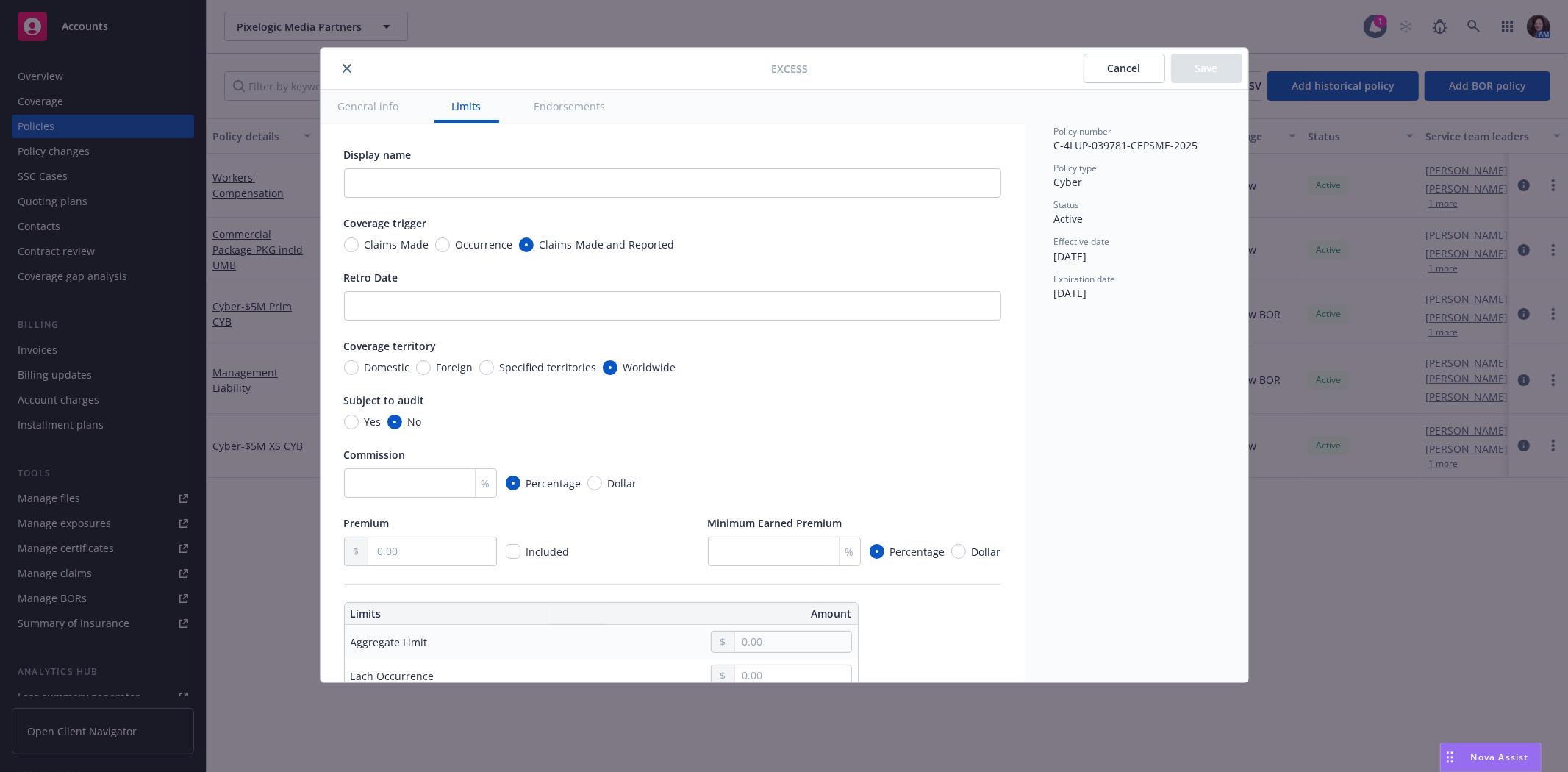
click at [347, 67] on icon "close" at bounding box center [347, 68] width 9 height 9
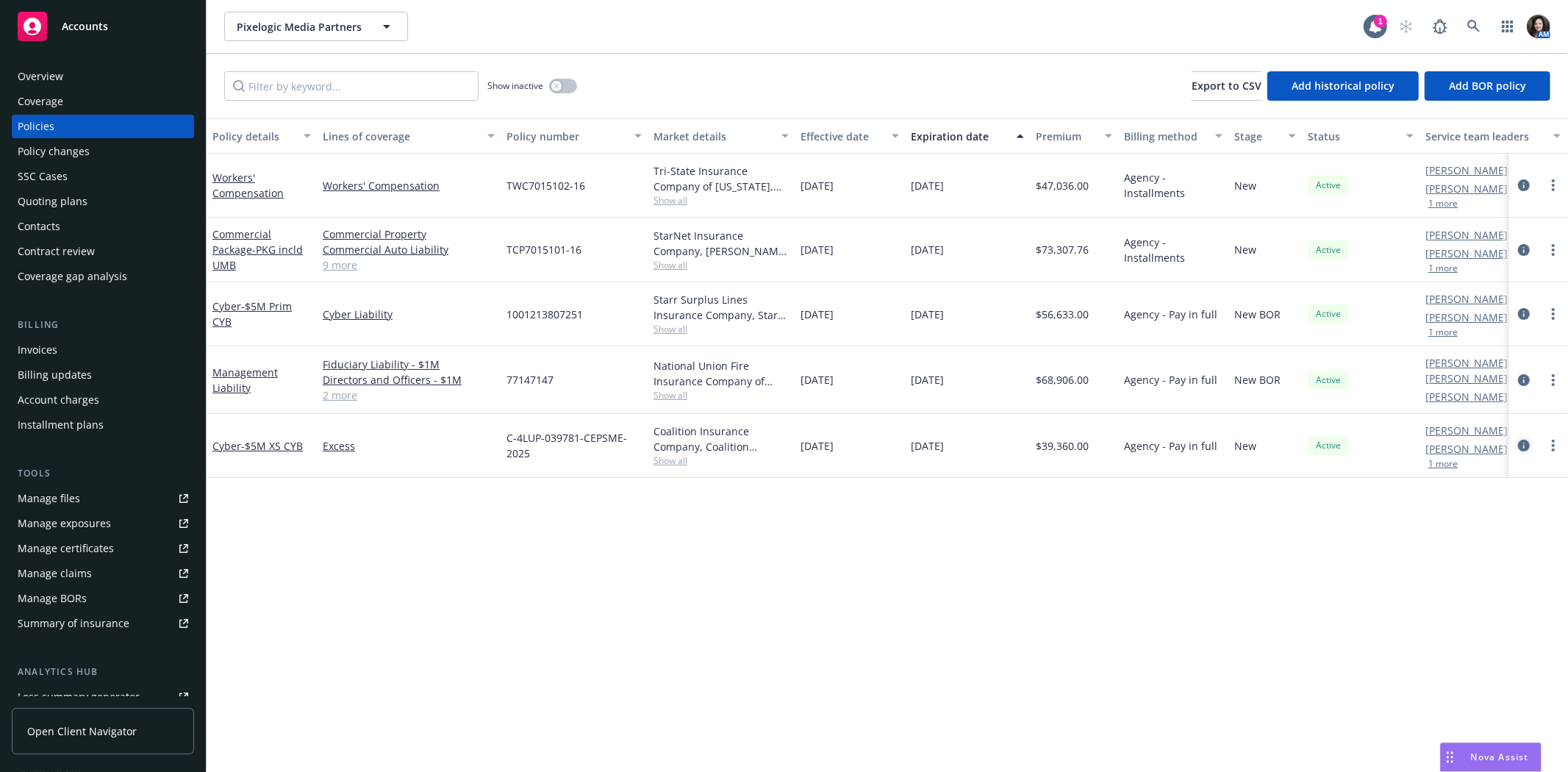
click at [1529, 440] on icon "circleInformation" at bounding box center [1523, 445] width 12 height 12
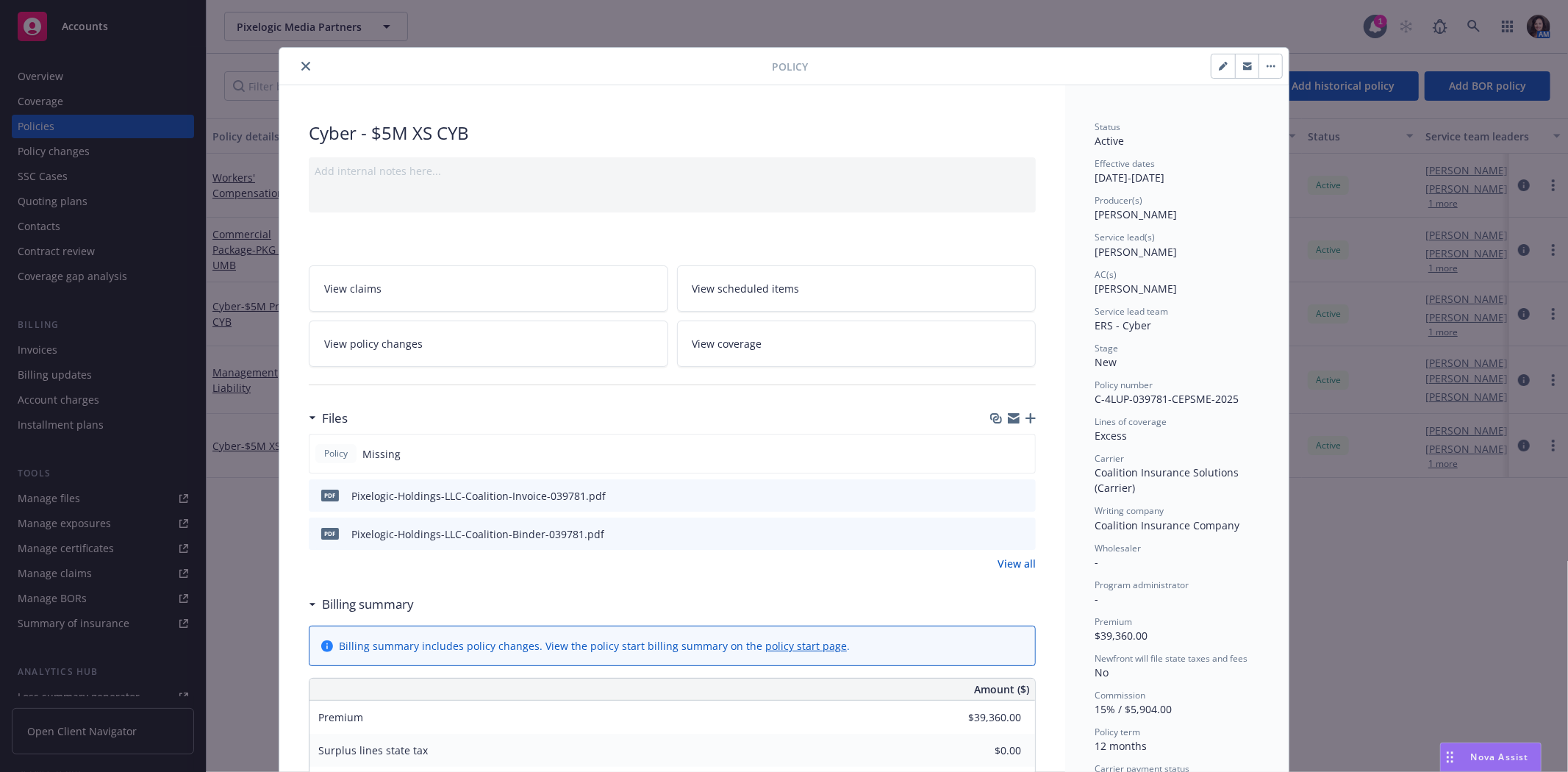
click at [1224, 63] on icon "button" at bounding box center [1226, 64] width 4 height 4
select select "NEW"
select select "12"
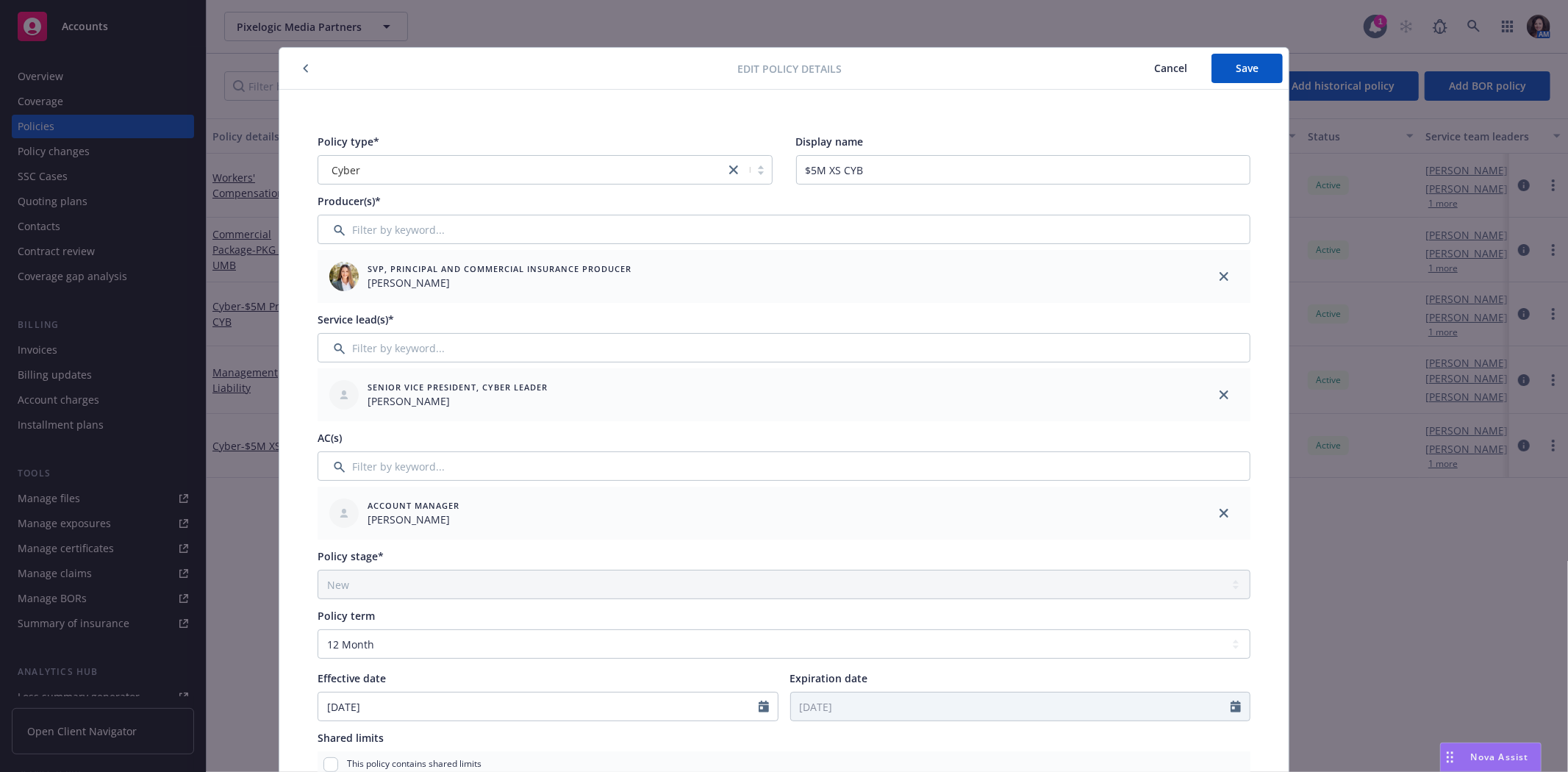
click at [303, 71] on icon "button" at bounding box center [306, 68] width 5 height 9
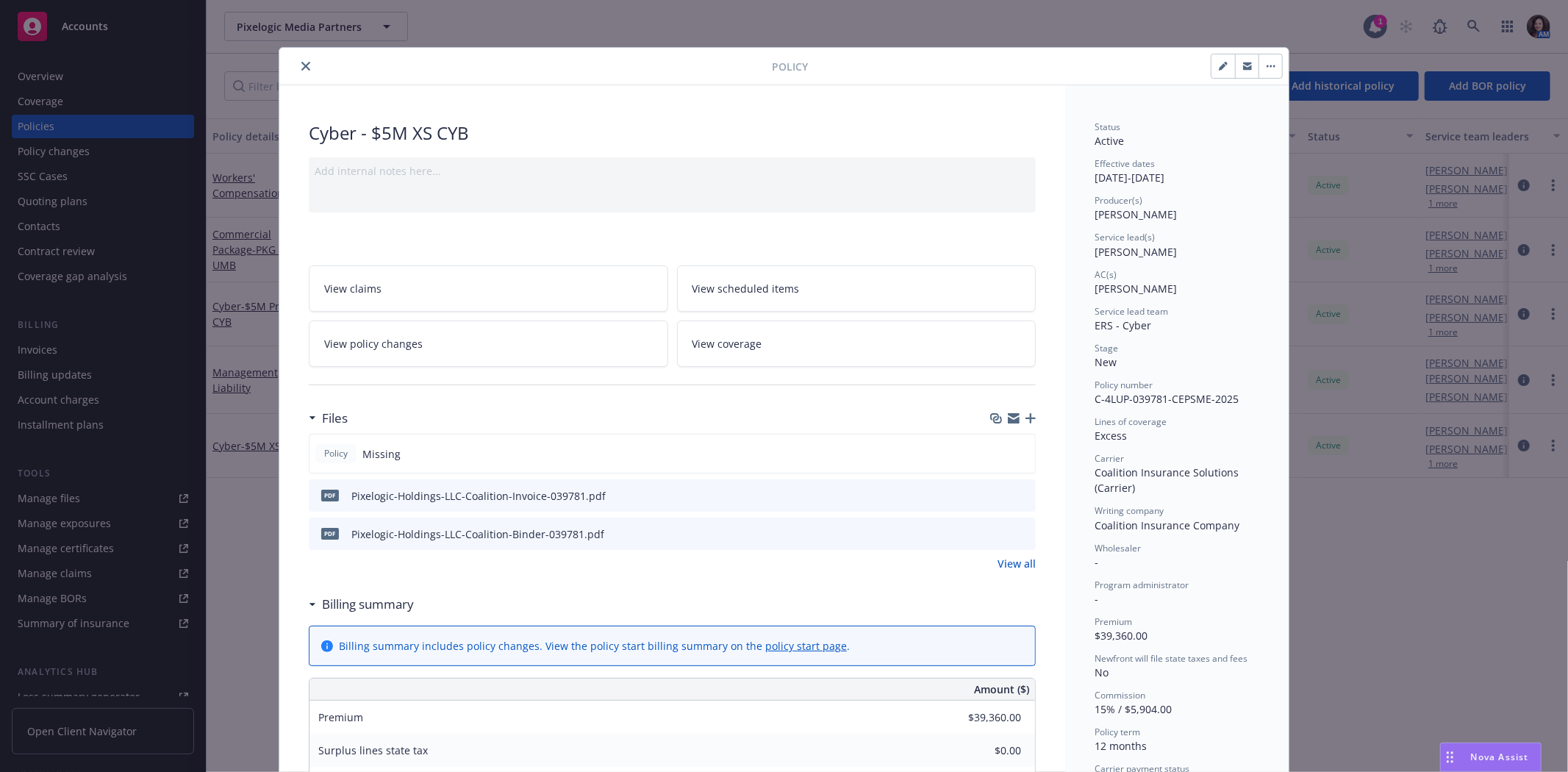
click at [1273, 61] on button "button" at bounding box center [1270, 66] width 24 height 24
click at [1262, 105] on link "Manage lines of coverage" at bounding box center [1340, 107] width 173 height 29
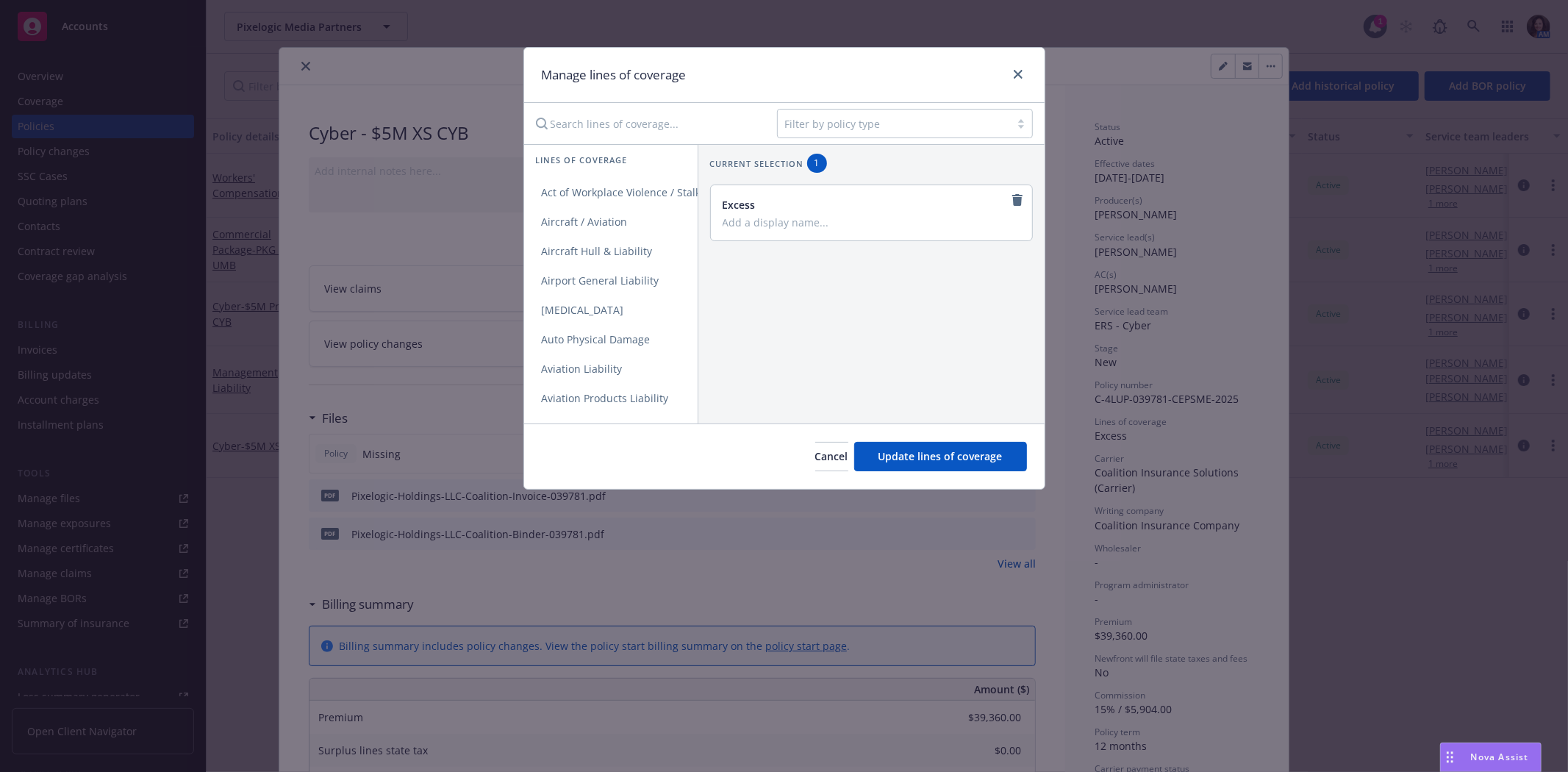
click at [1003, 188] on div "Excess" at bounding box center [871, 212] width 321 height 56
click at [1013, 195] on icon "remove" at bounding box center [1017, 199] width 10 height 12
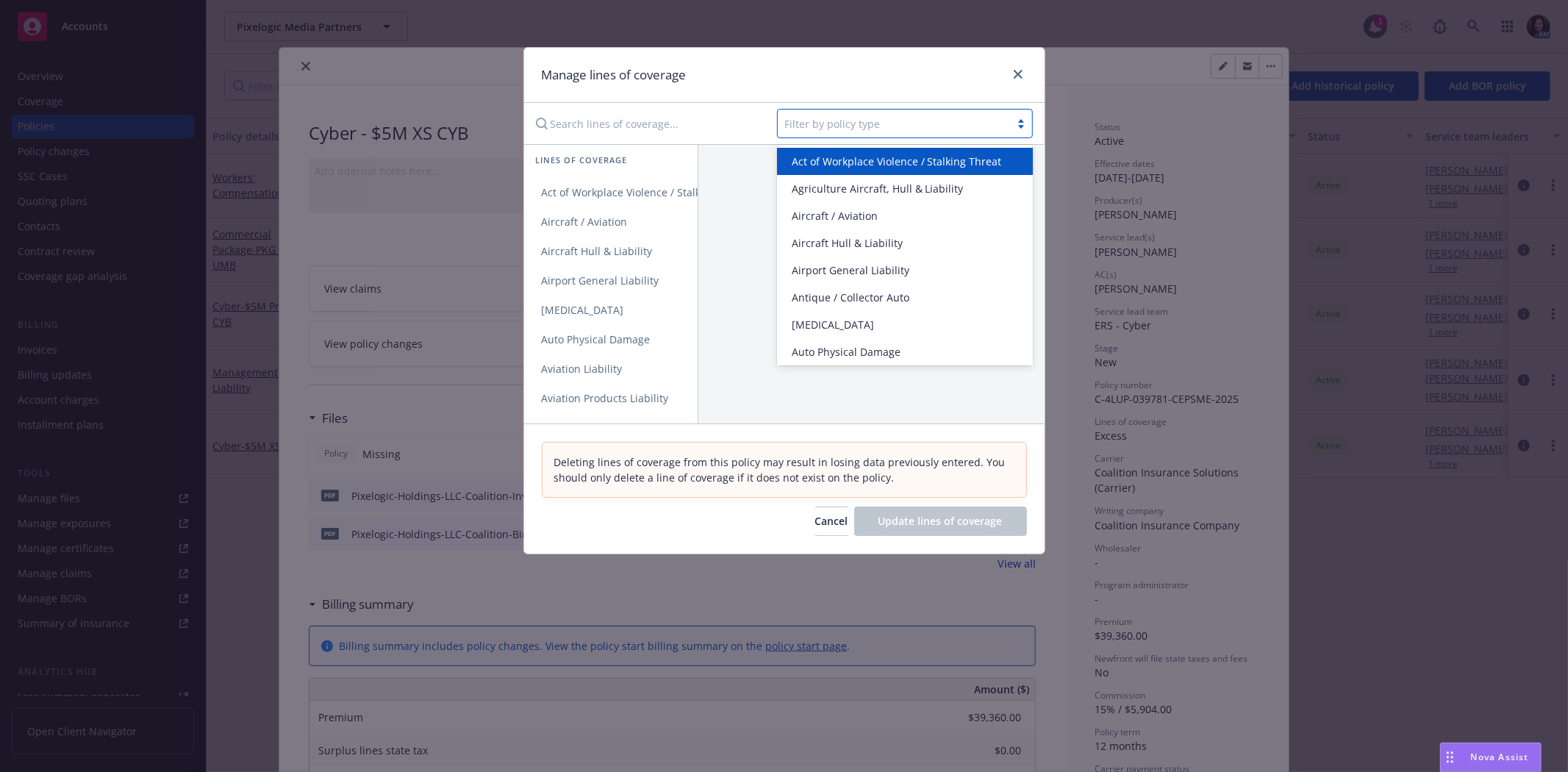
click at [920, 122] on div at bounding box center [893, 123] width 218 height 17
type input "cy"
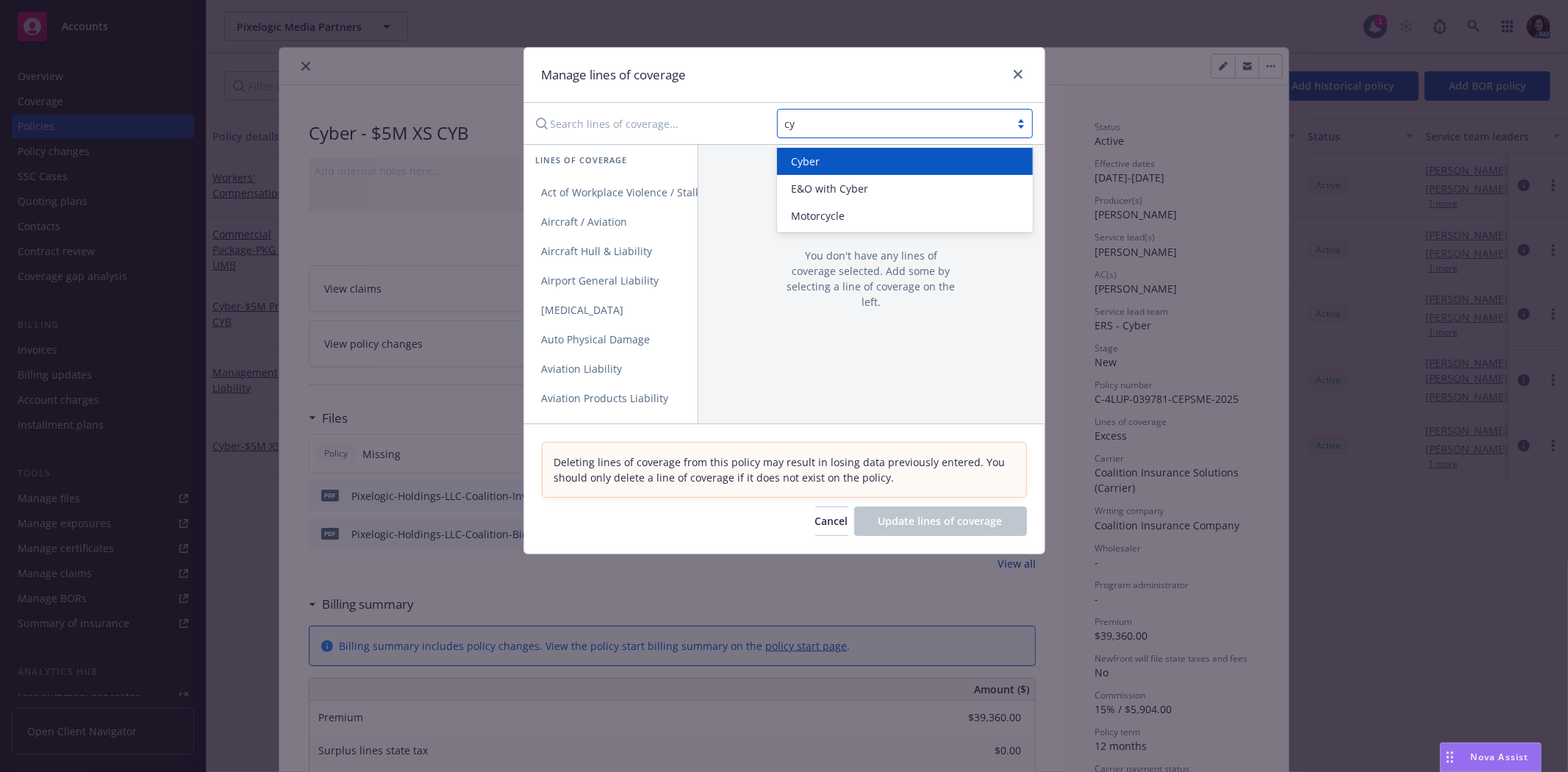
click at [923, 167] on div "Cyber" at bounding box center [905, 161] width 239 height 15
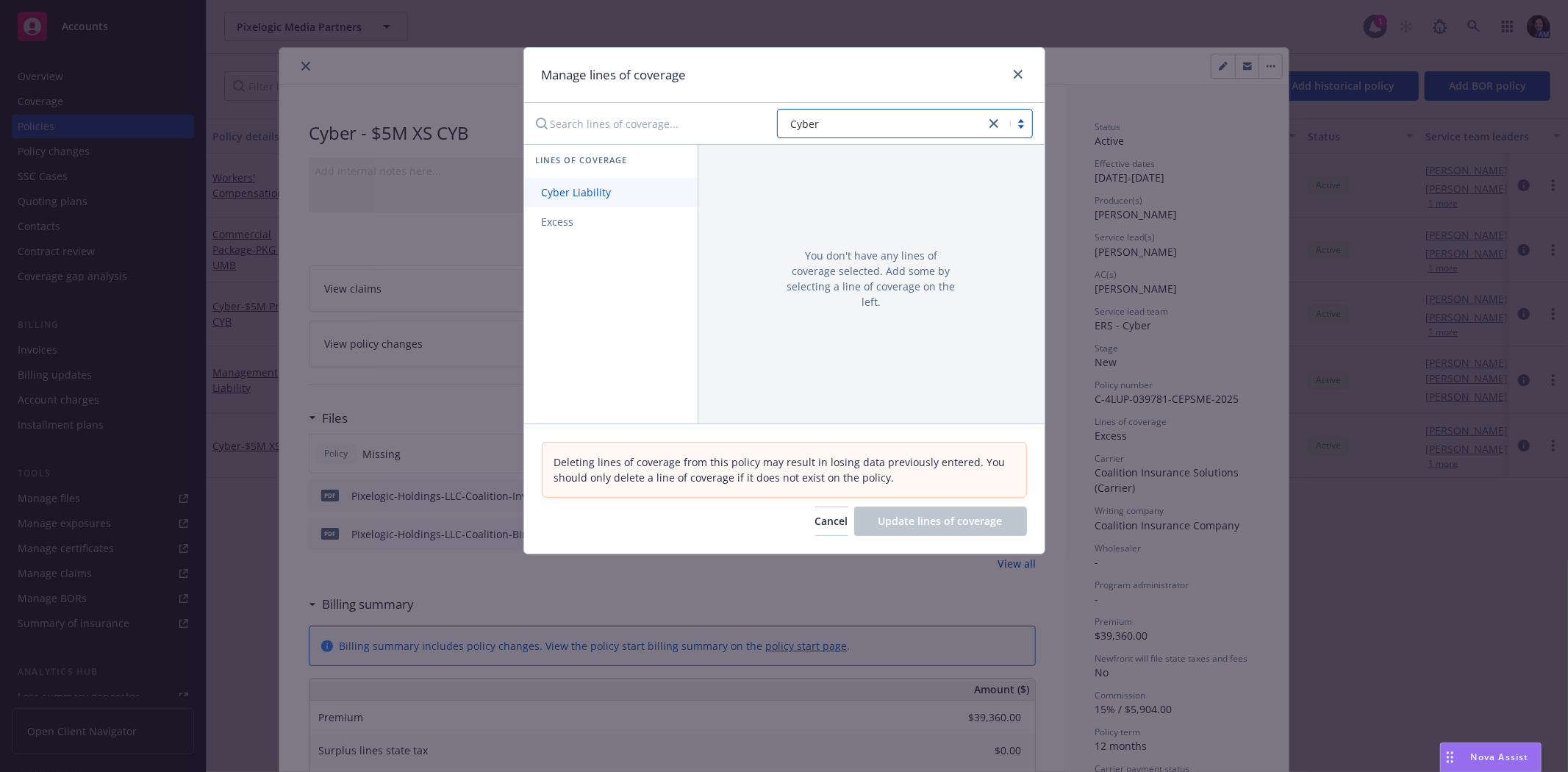
click at [612, 197] on span "Cyber Liability" at bounding box center [576, 191] width 105 height 14
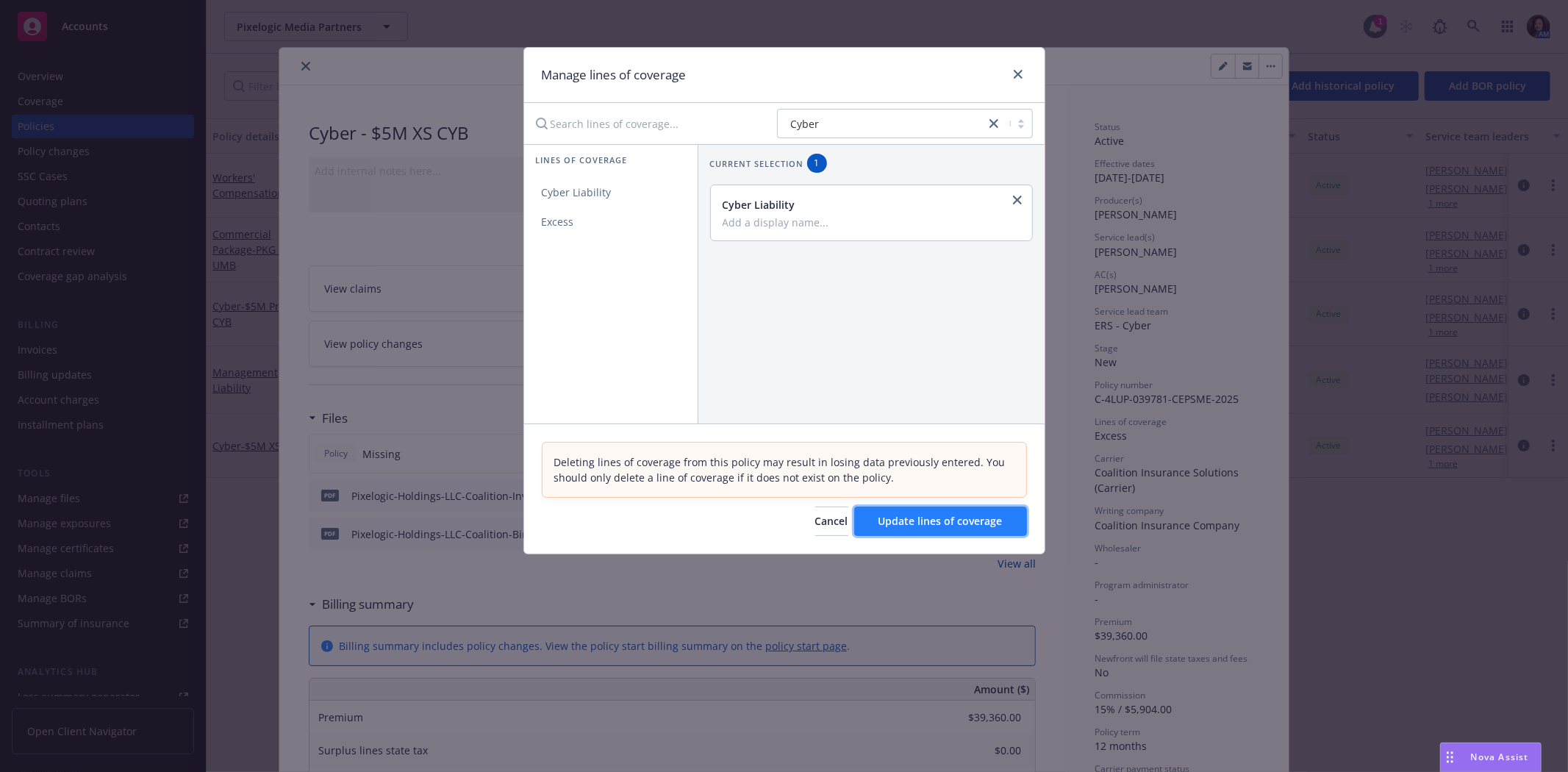
click at [958, 525] on span "Update lines of coverage" at bounding box center [941, 520] width 124 height 14
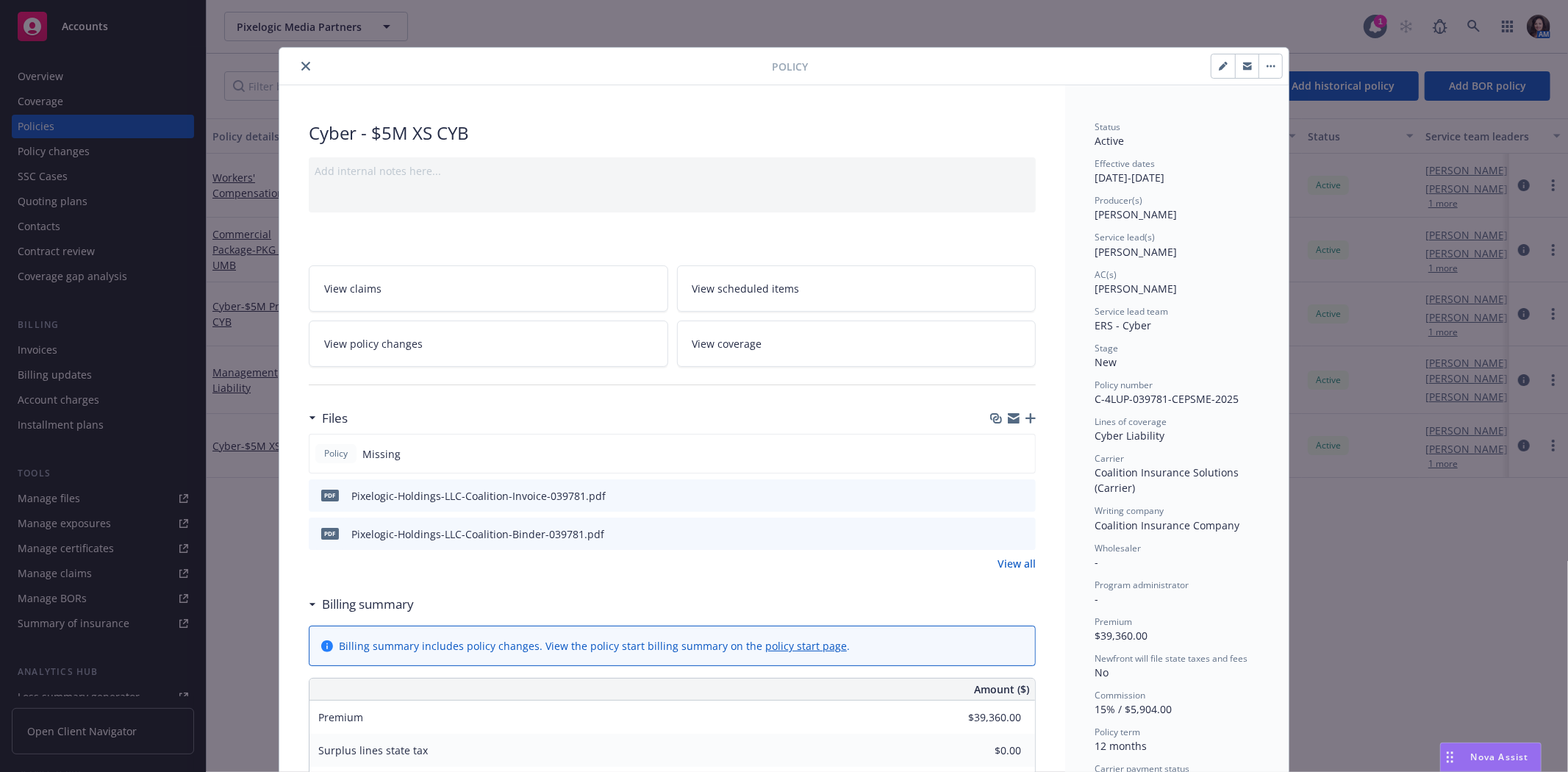
click at [297, 59] on button "close" at bounding box center [305, 66] width 17 height 17
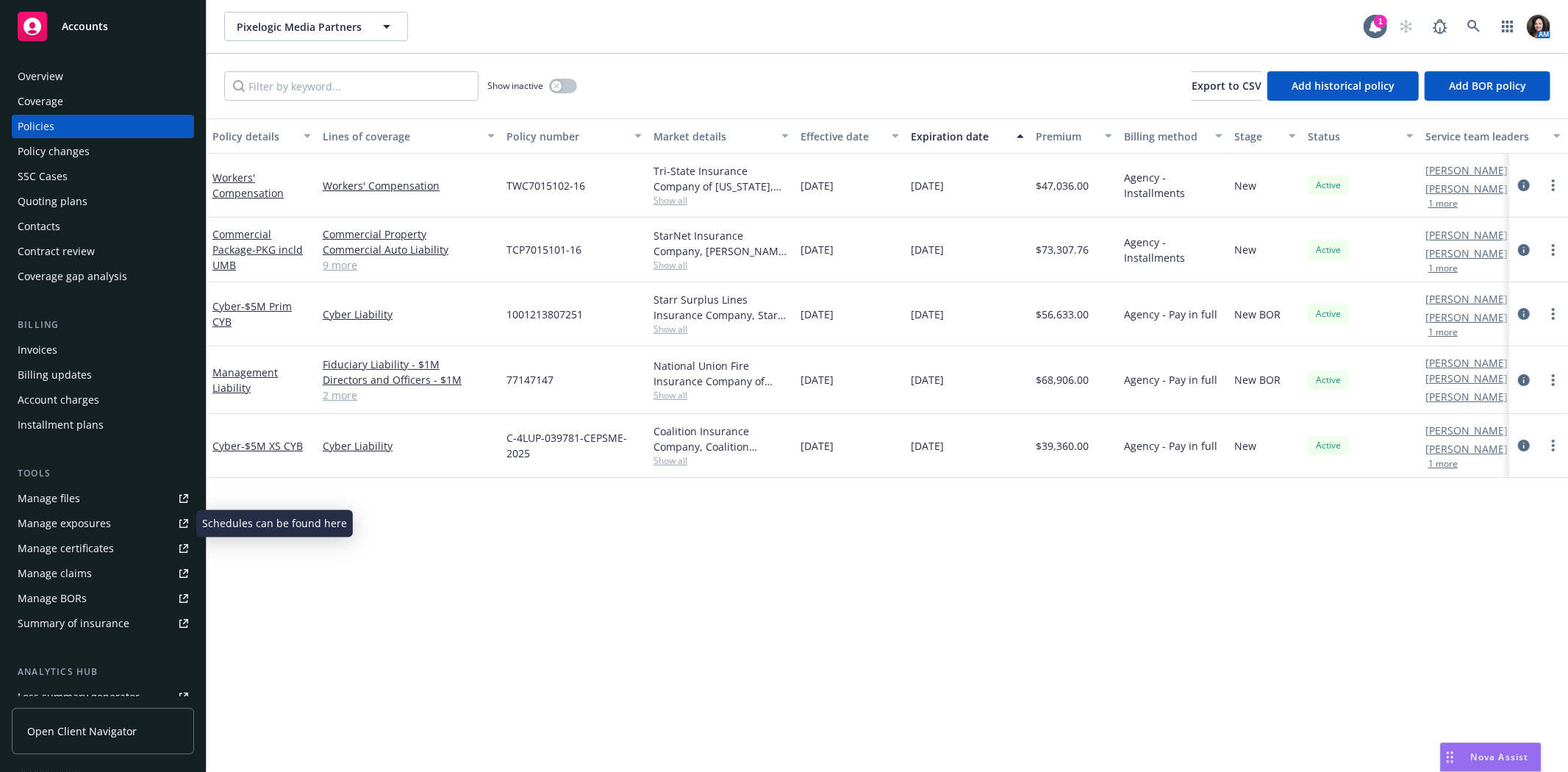
click at [62, 554] on div "Manage certificates" at bounding box center [66, 548] width 97 height 24
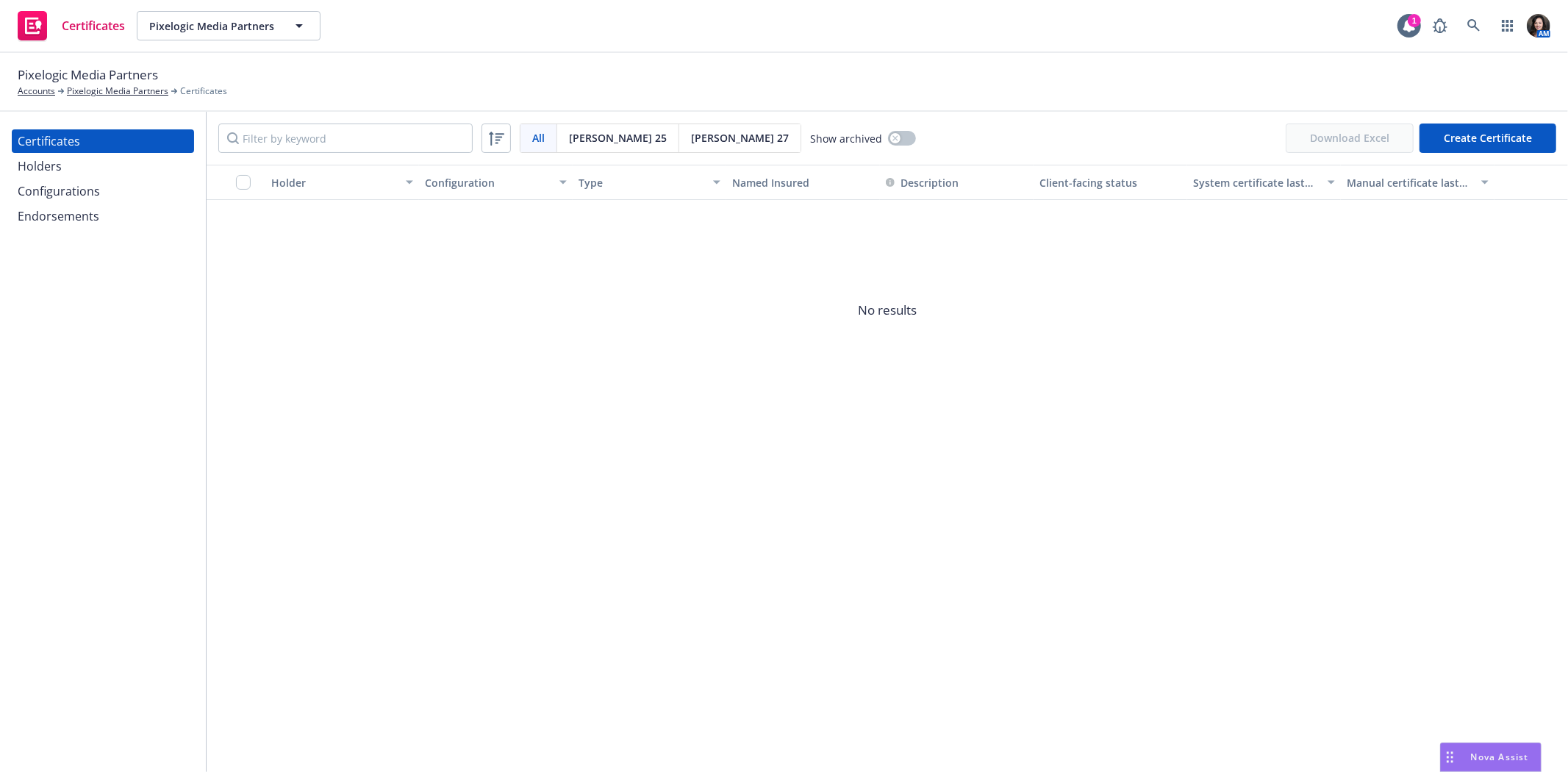
click at [54, 163] on div "Holders" at bounding box center [39, 167] width 44 height 24
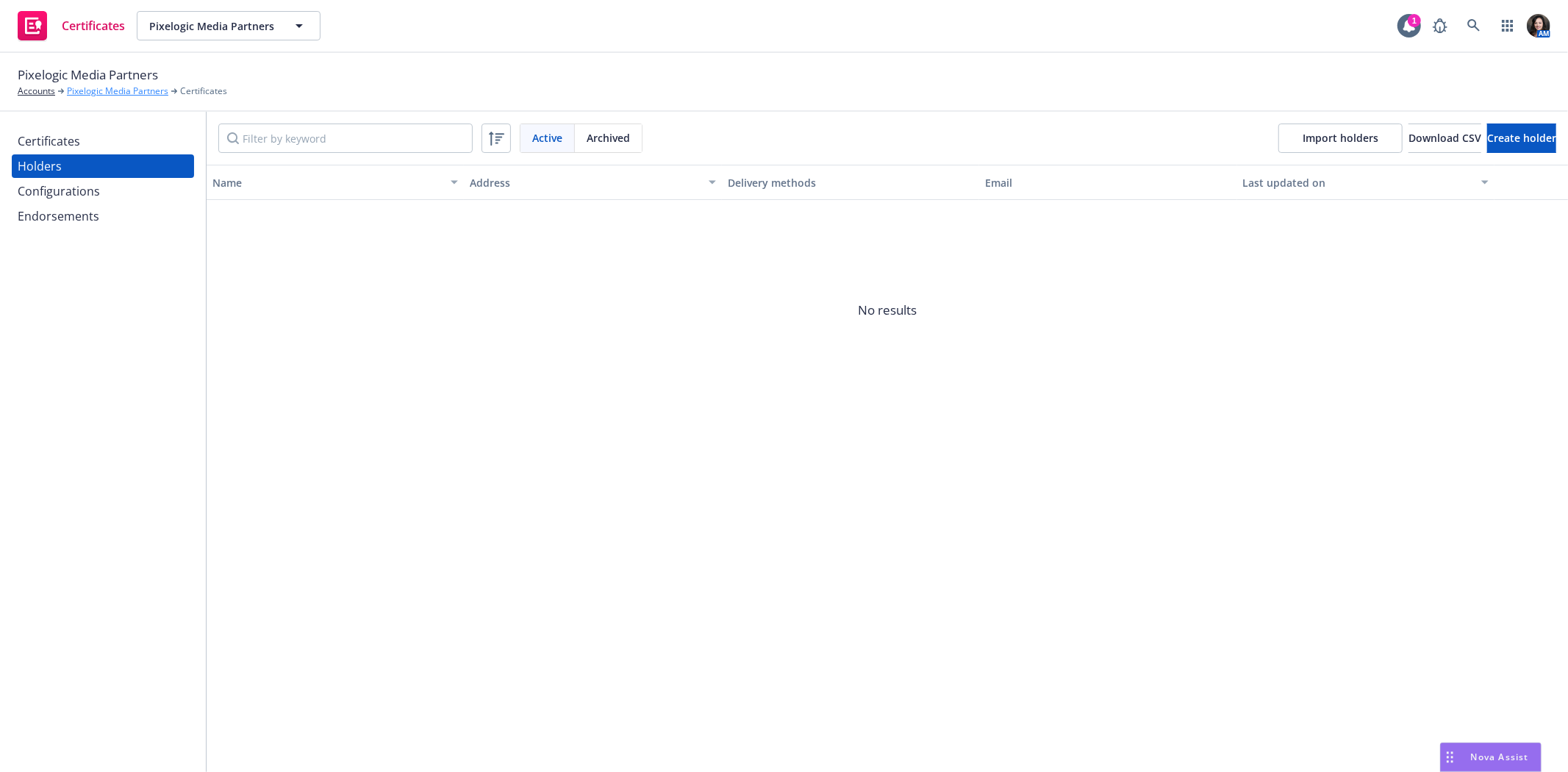
click at [126, 90] on link "Pixelogic Media Partners" at bounding box center [117, 91] width 101 height 14
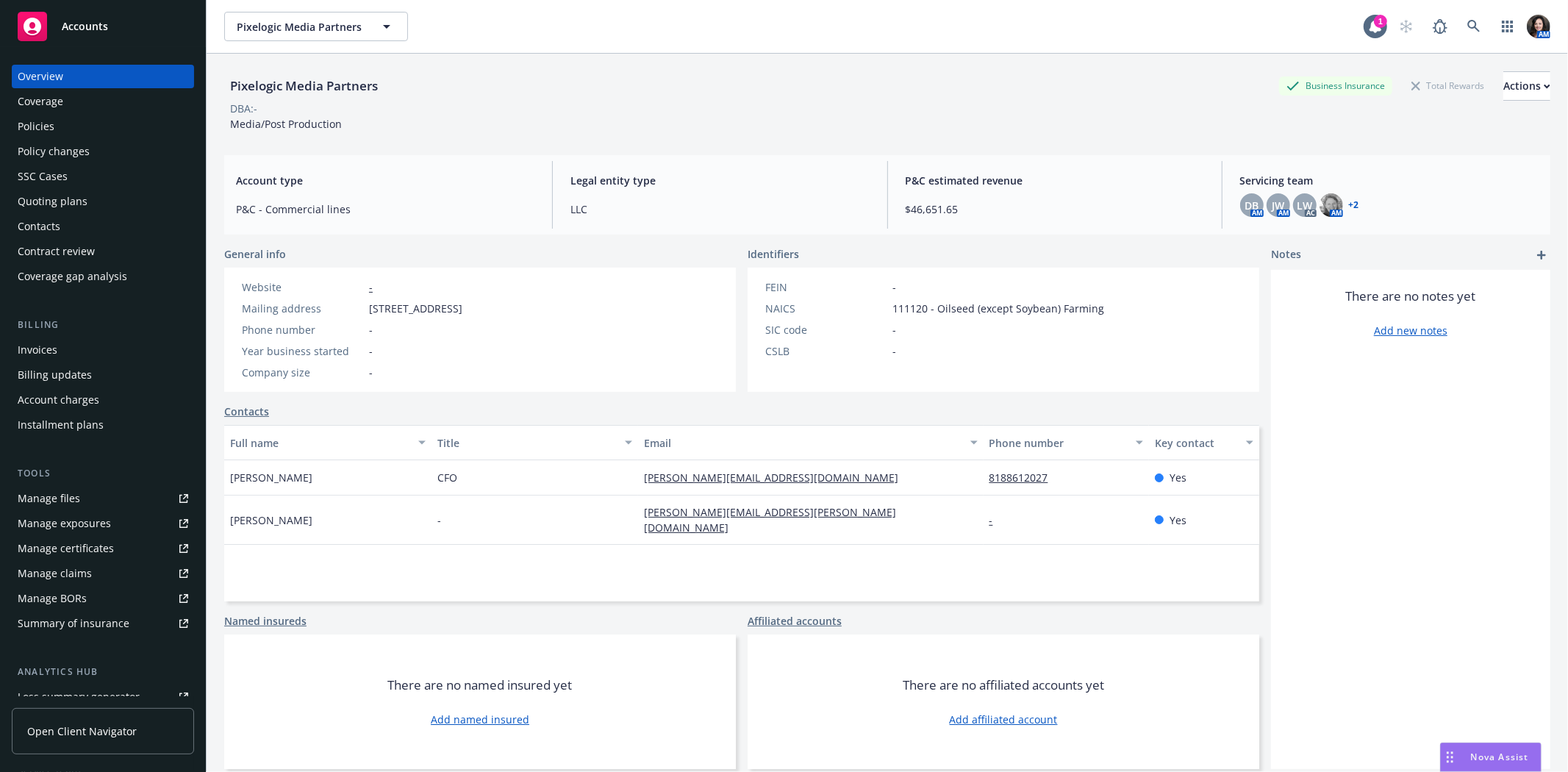
click at [67, 118] on div "Policies" at bounding box center [102, 127] width 170 height 24
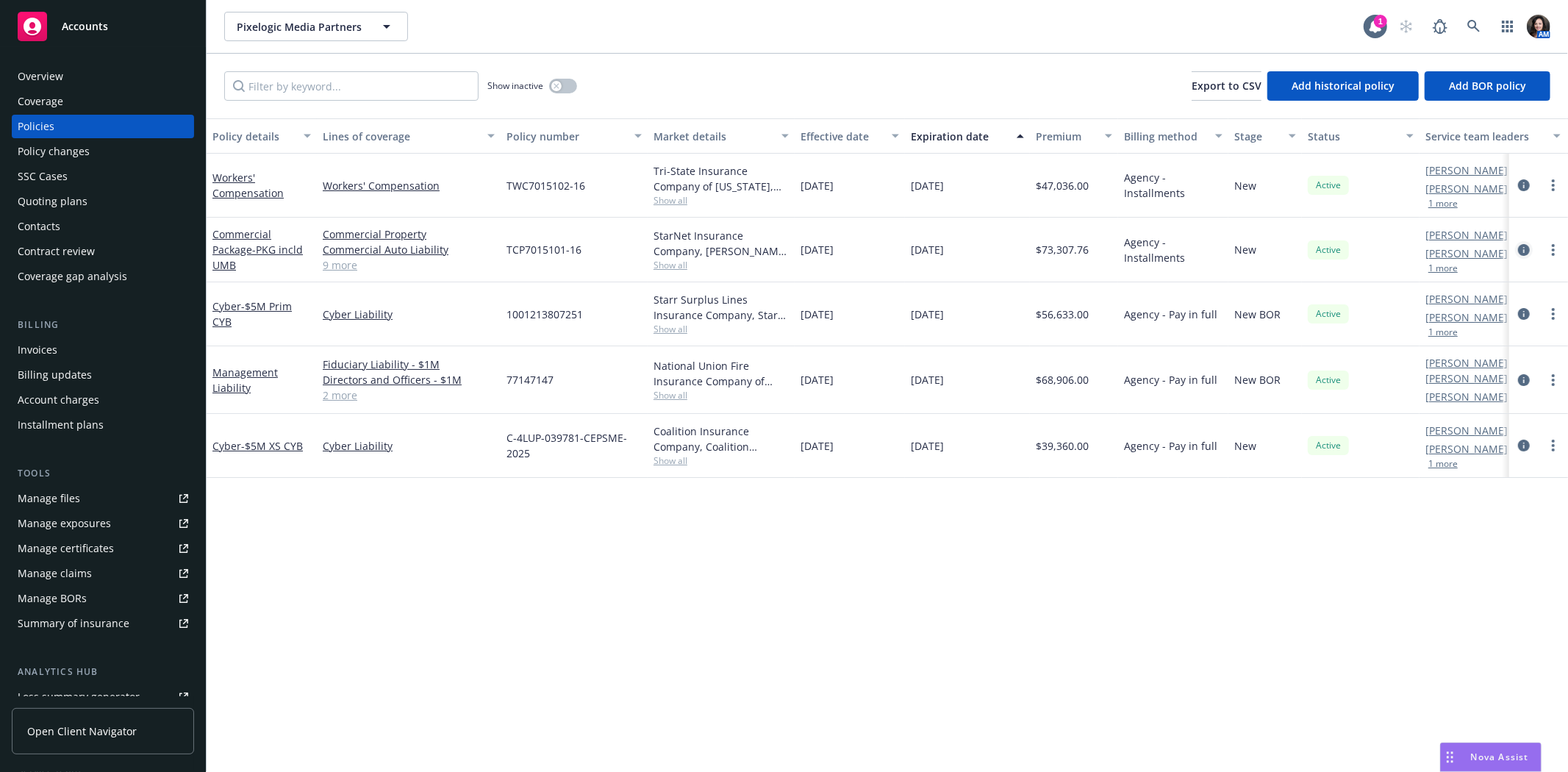
click at [1523, 252] on icon "circleInformation" at bounding box center [1523, 249] width 12 height 12
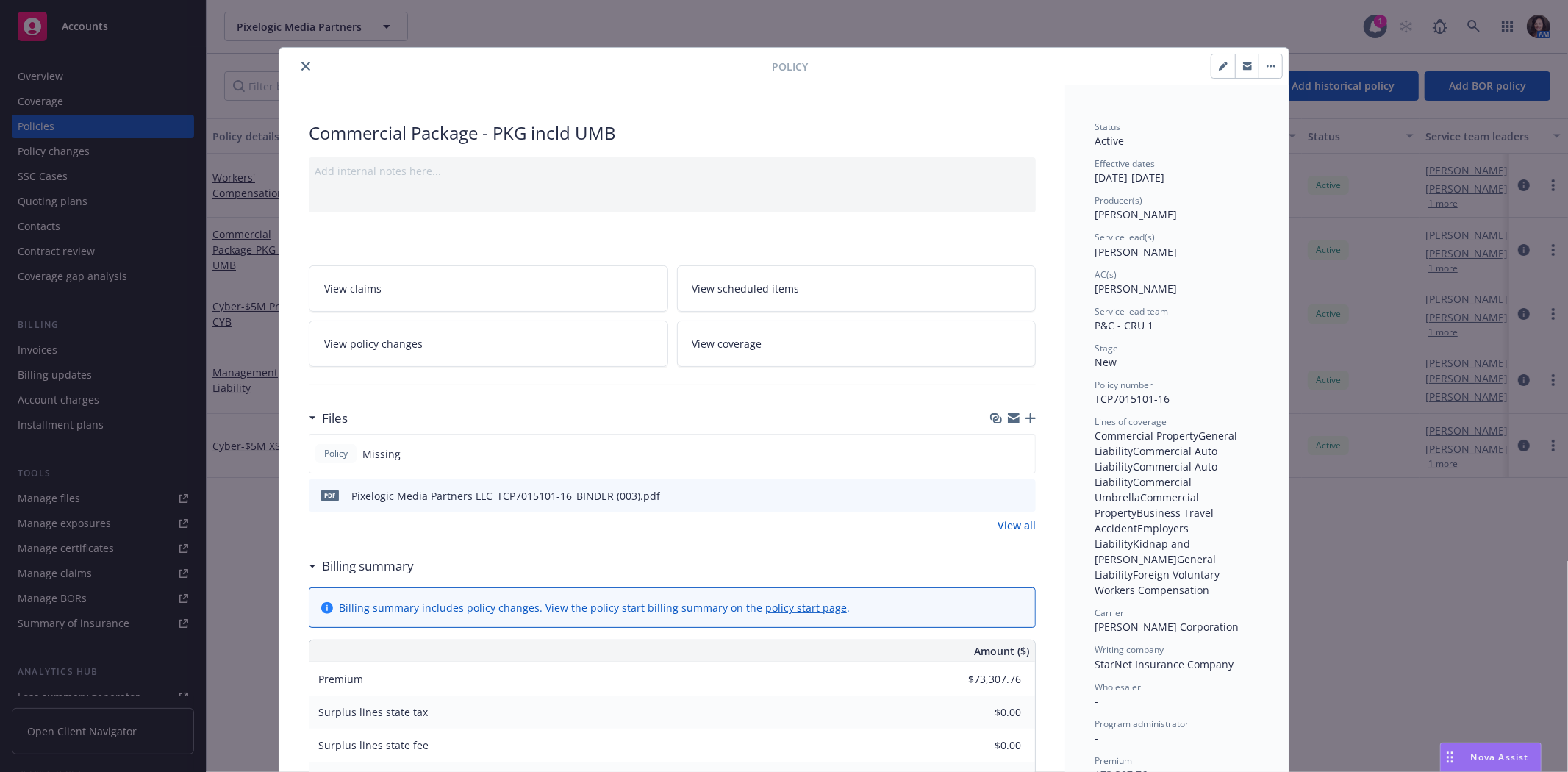
click at [1243, 64] on icon "button" at bounding box center [1247, 65] width 9 height 4
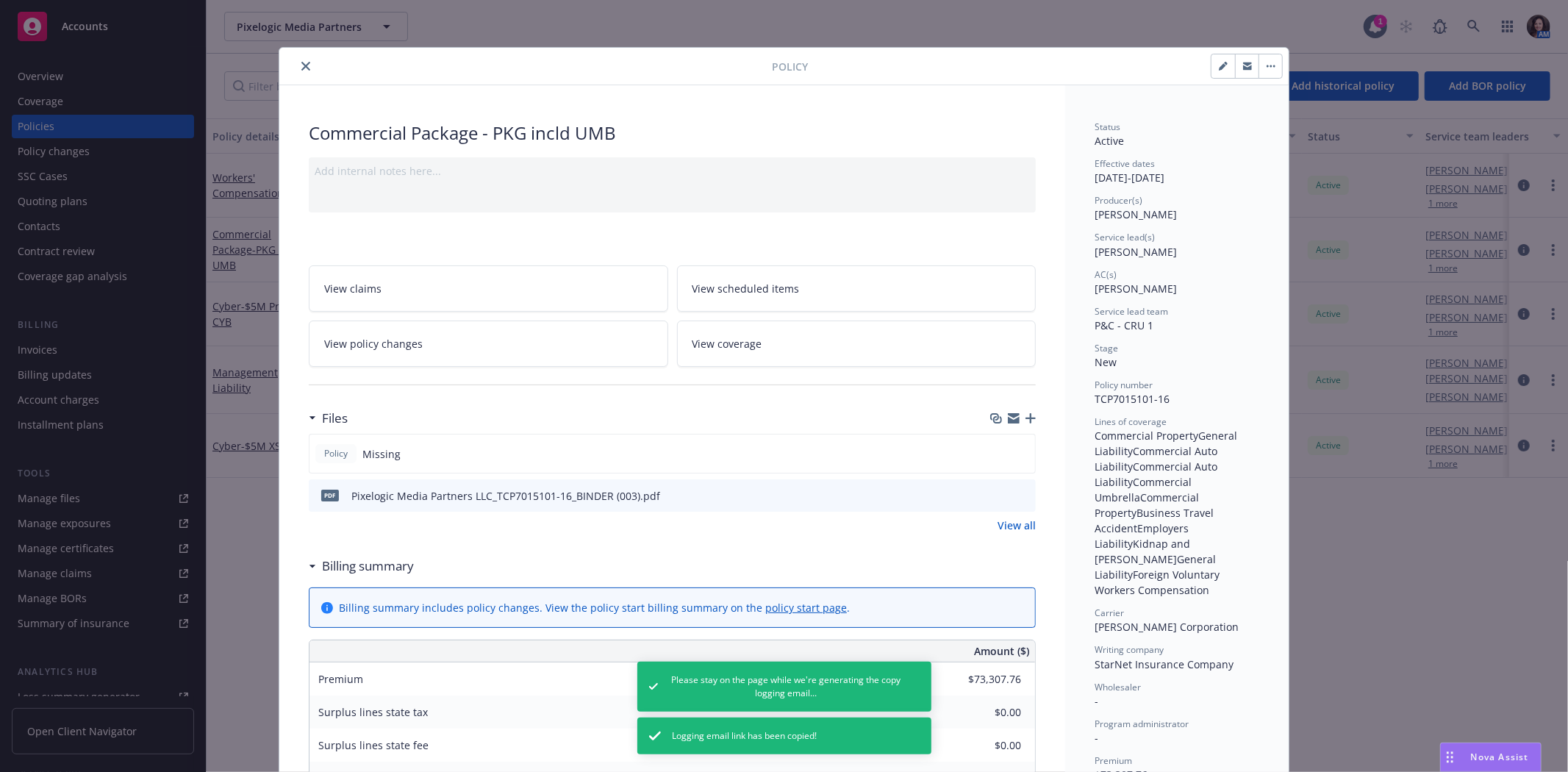
click at [301, 66] on icon "close" at bounding box center [306, 66] width 9 height 9
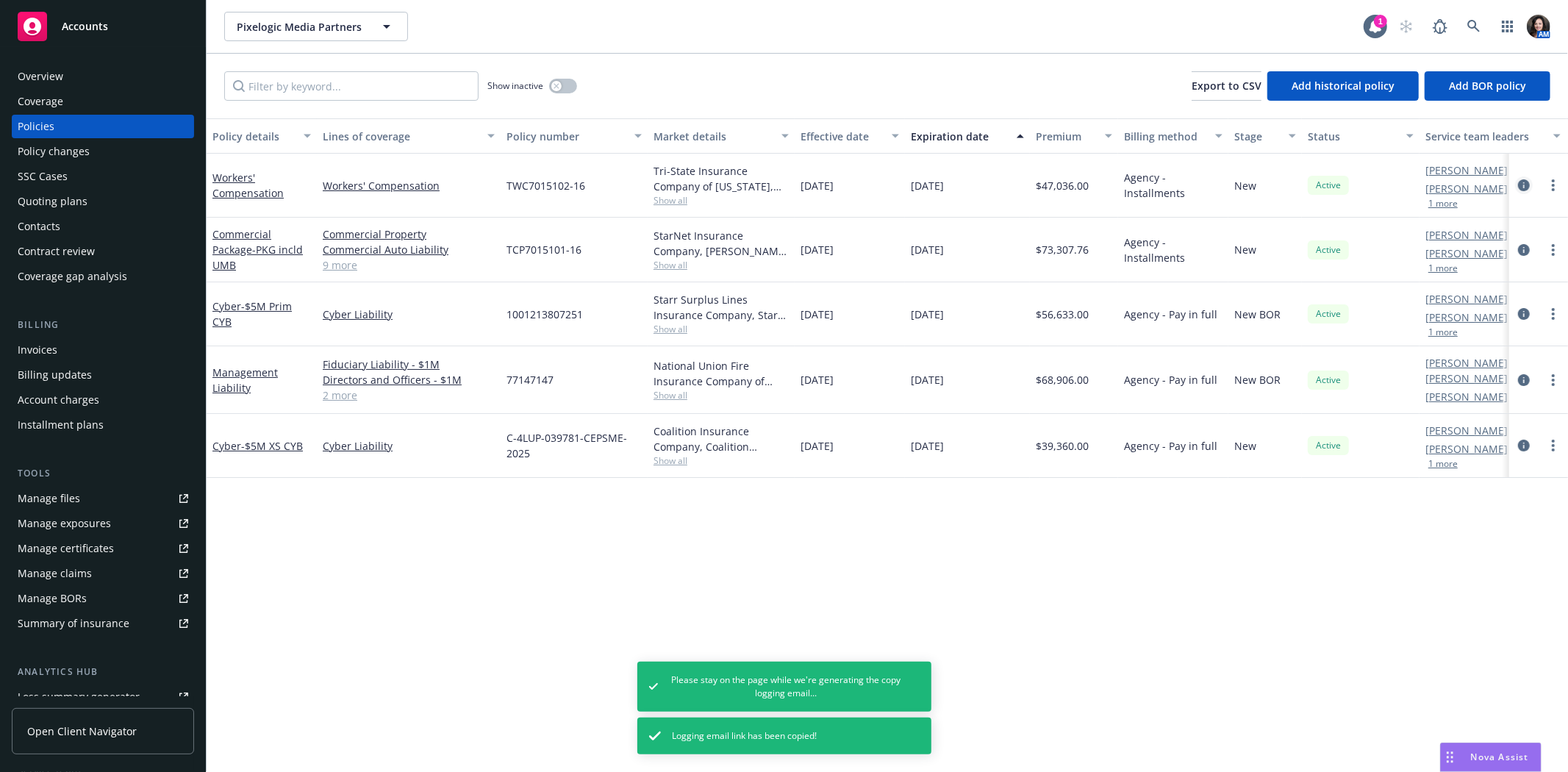
click at [1525, 186] on icon "circleInformation" at bounding box center [1523, 185] width 12 height 12
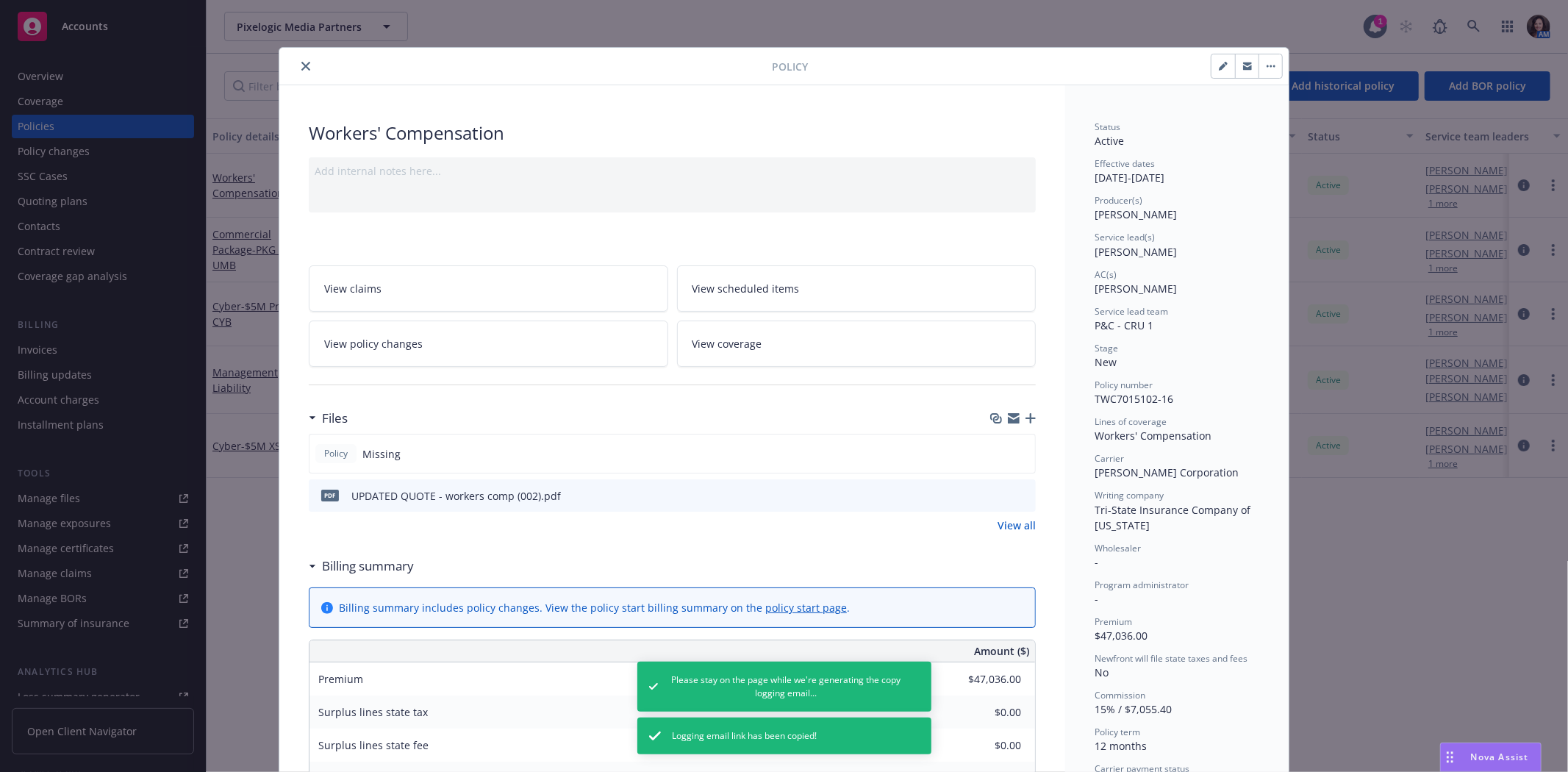
click at [1243, 71] on button "button" at bounding box center [1247, 66] width 24 height 24
